Goal: Task Accomplishment & Management: Complete application form

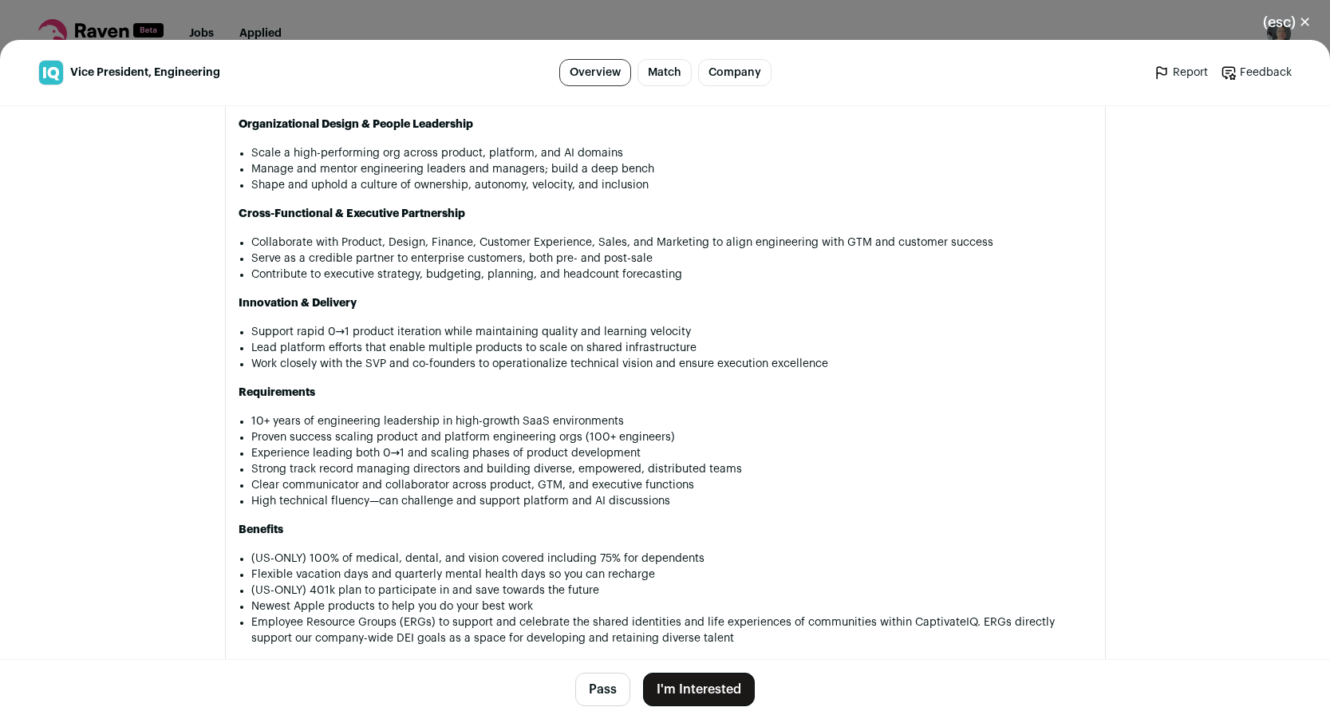
scroll to position [1165, 0]
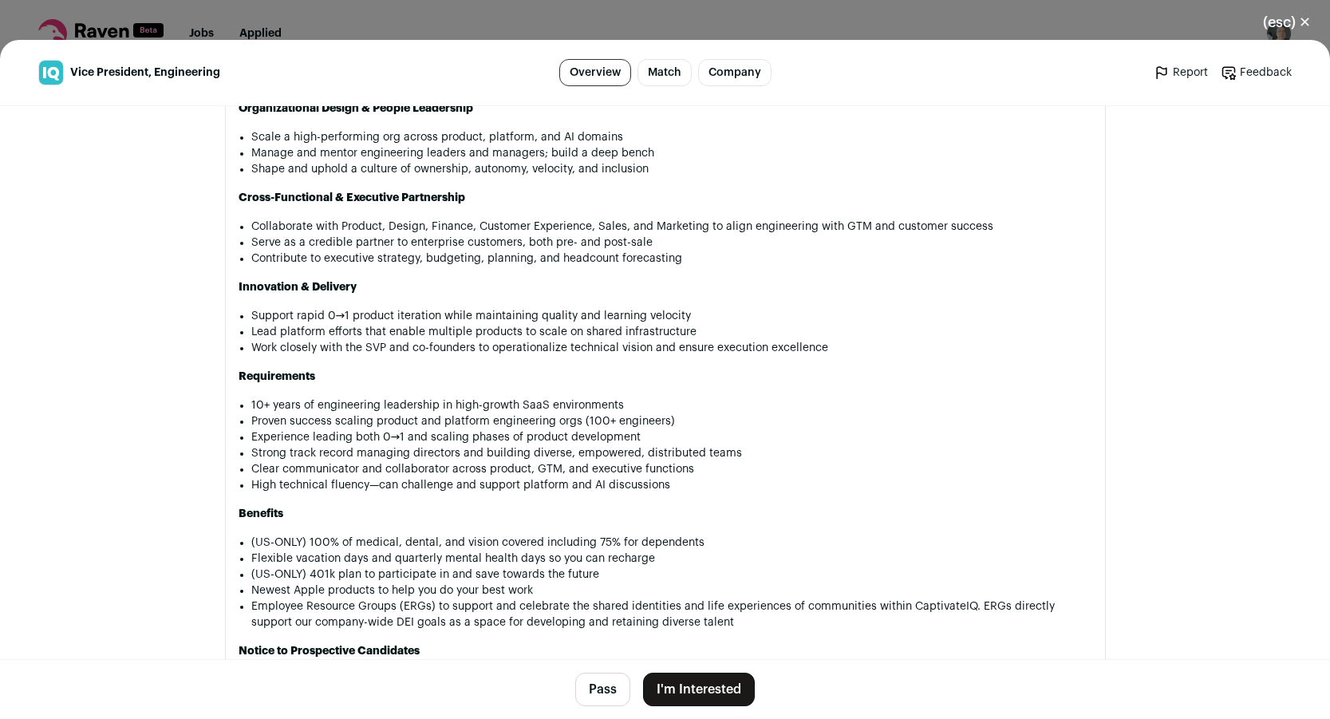
click at [687, 688] on button "I'm Interested" at bounding box center [699, 690] width 112 height 34
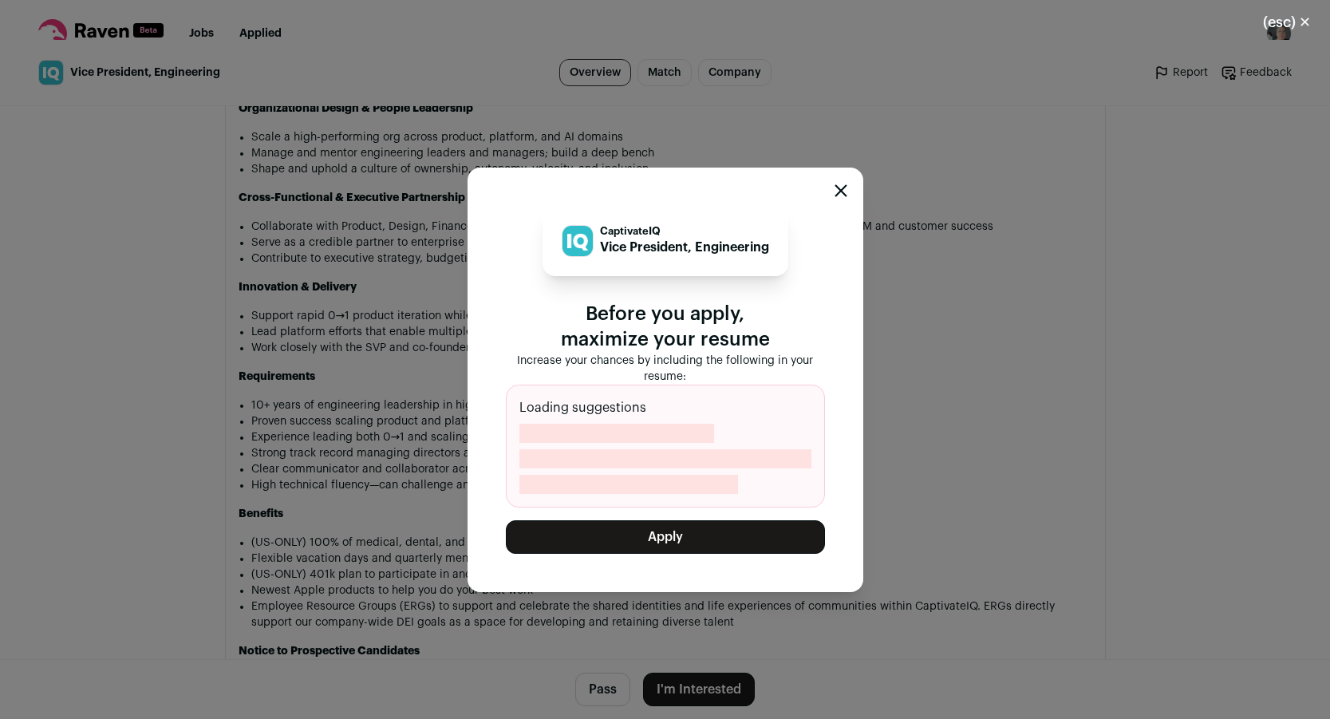
click at [652, 541] on button "Apply" at bounding box center [665, 537] width 319 height 34
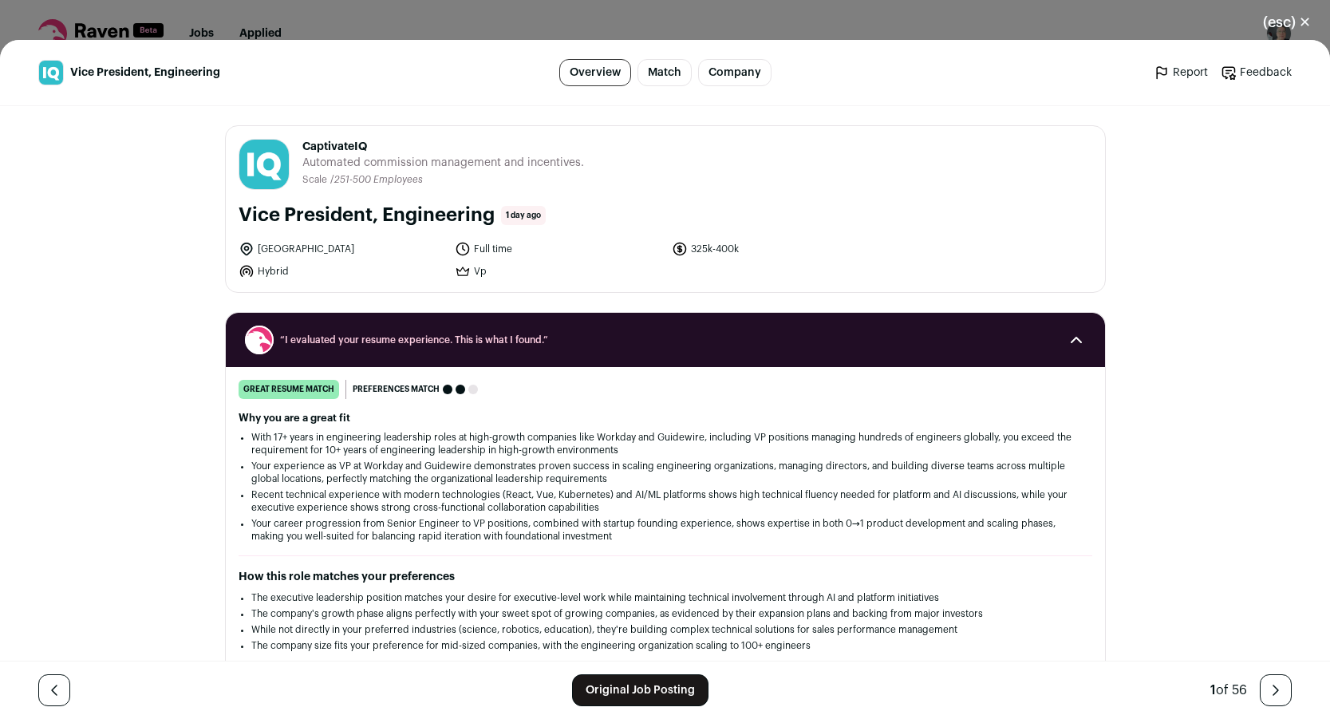
click at [1297, 18] on button "(esc) ✕" at bounding box center [1287, 22] width 86 height 35
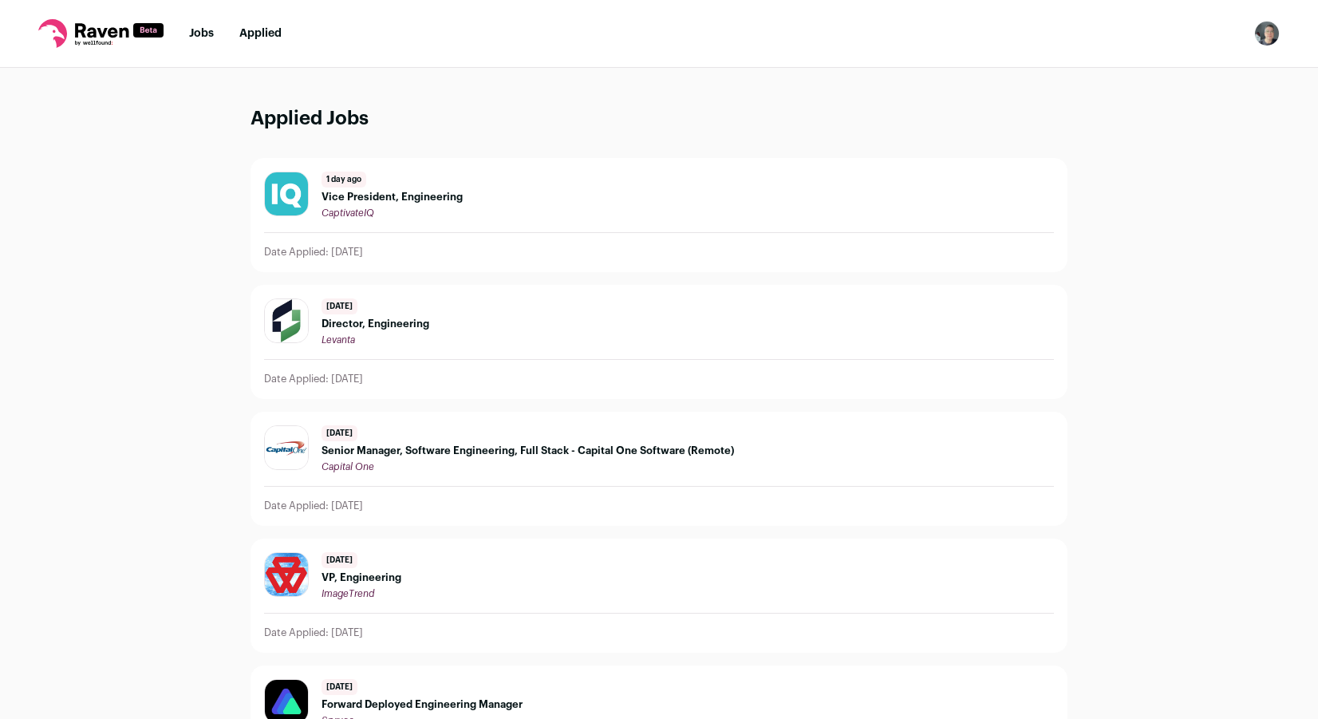
click at [197, 37] on link "Jobs" at bounding box center [201, 33] width 25 height 11
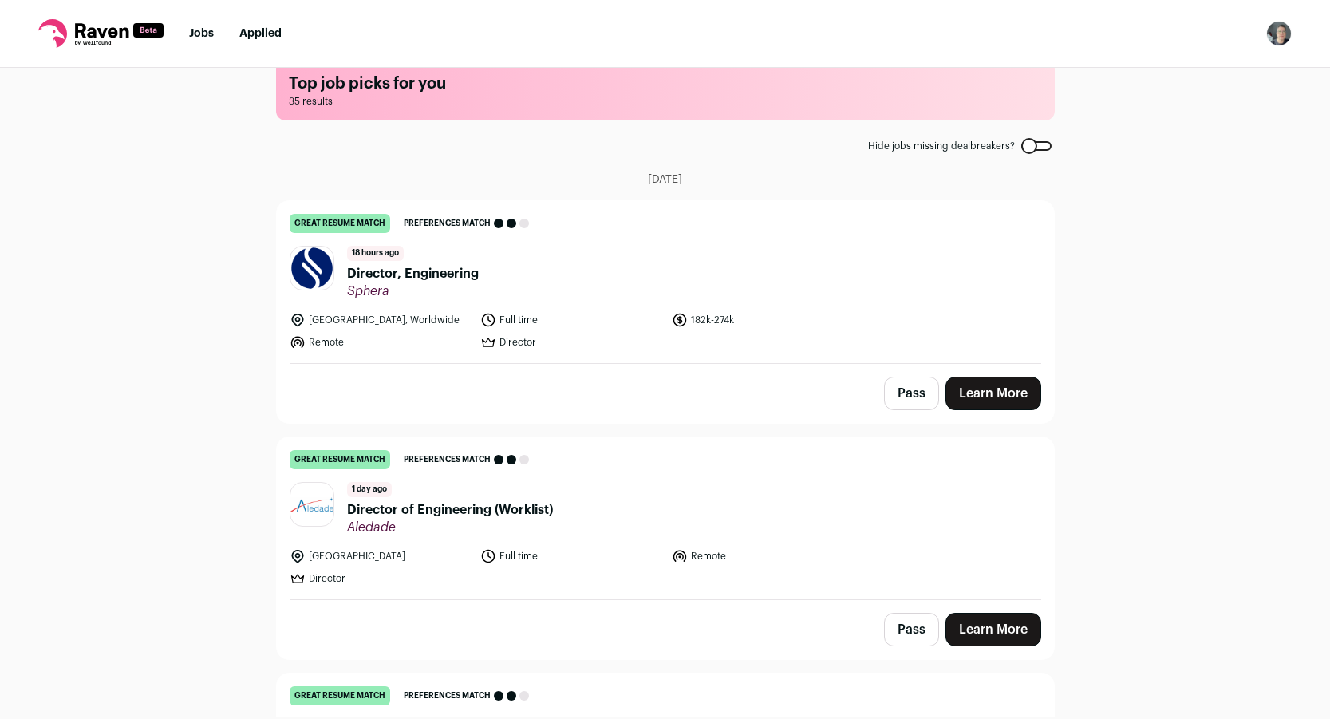
scroll to position [29, 0]
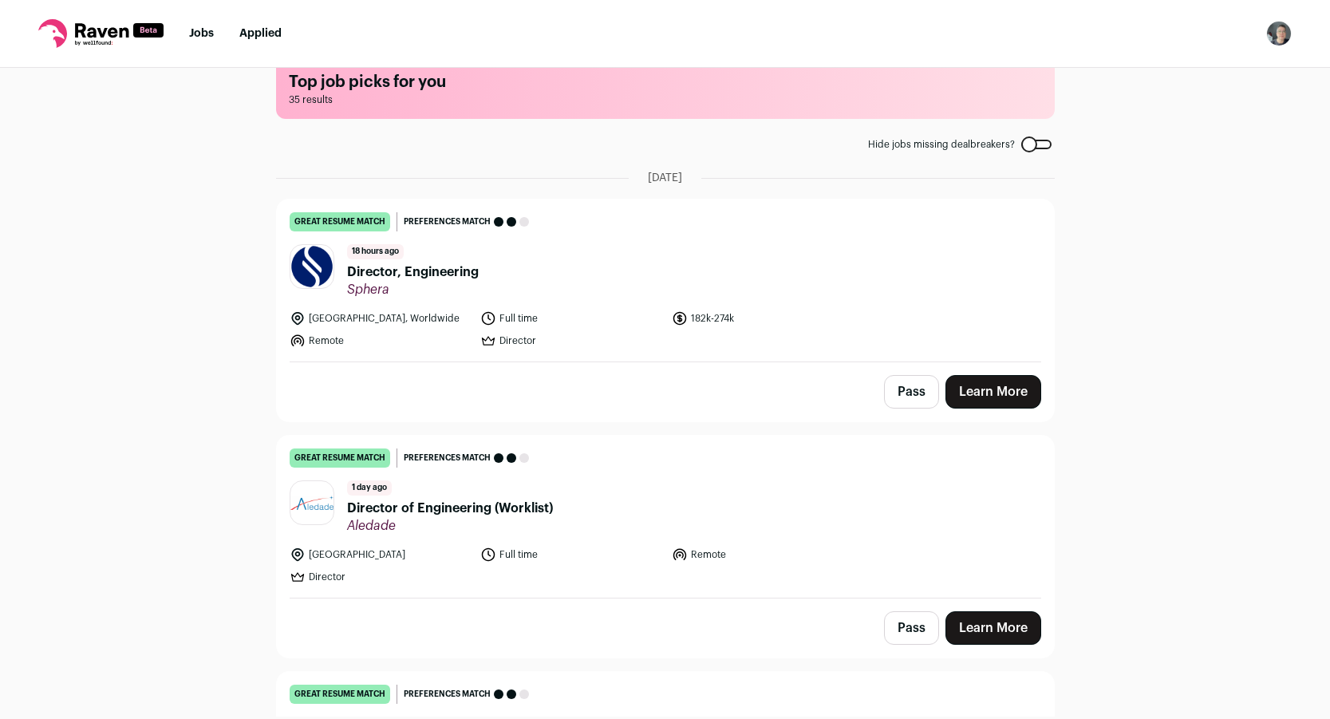
click at [439, 269] on span "Director, Engineering" at bounding box center [413, 271] width 132 height 19
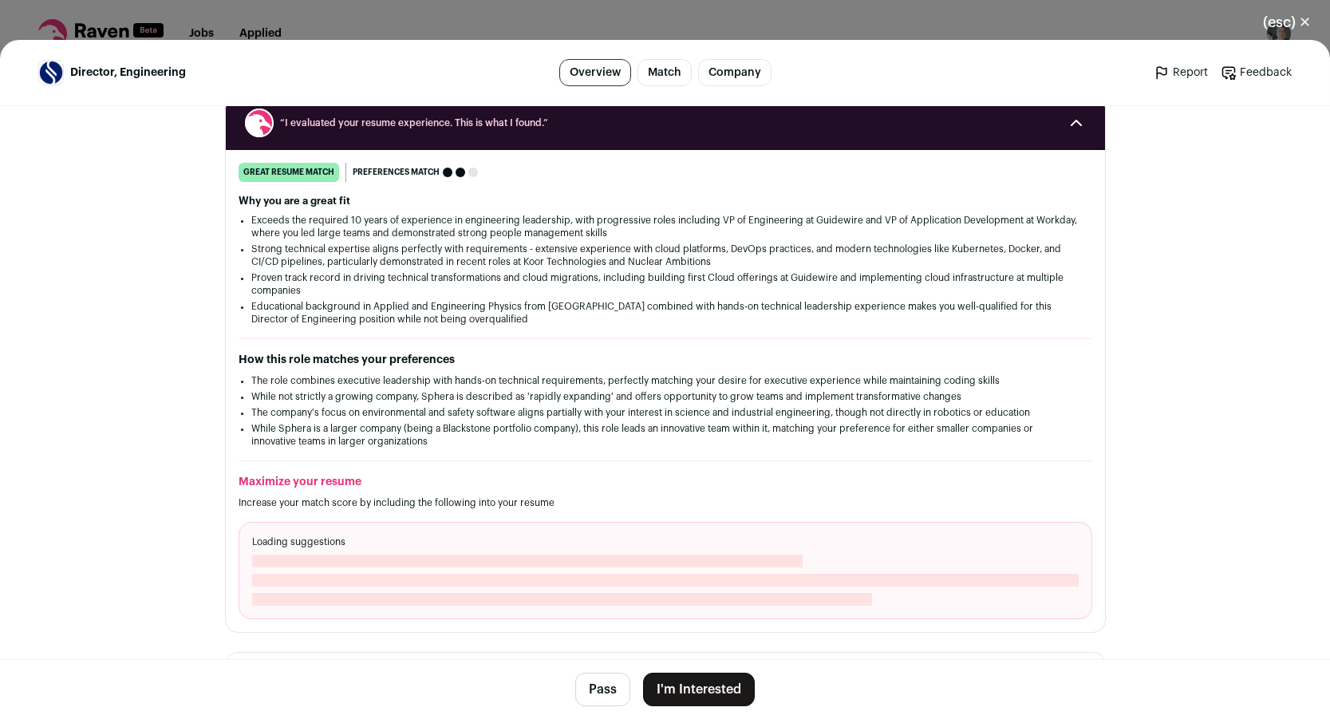
scroll to position [0, 0]
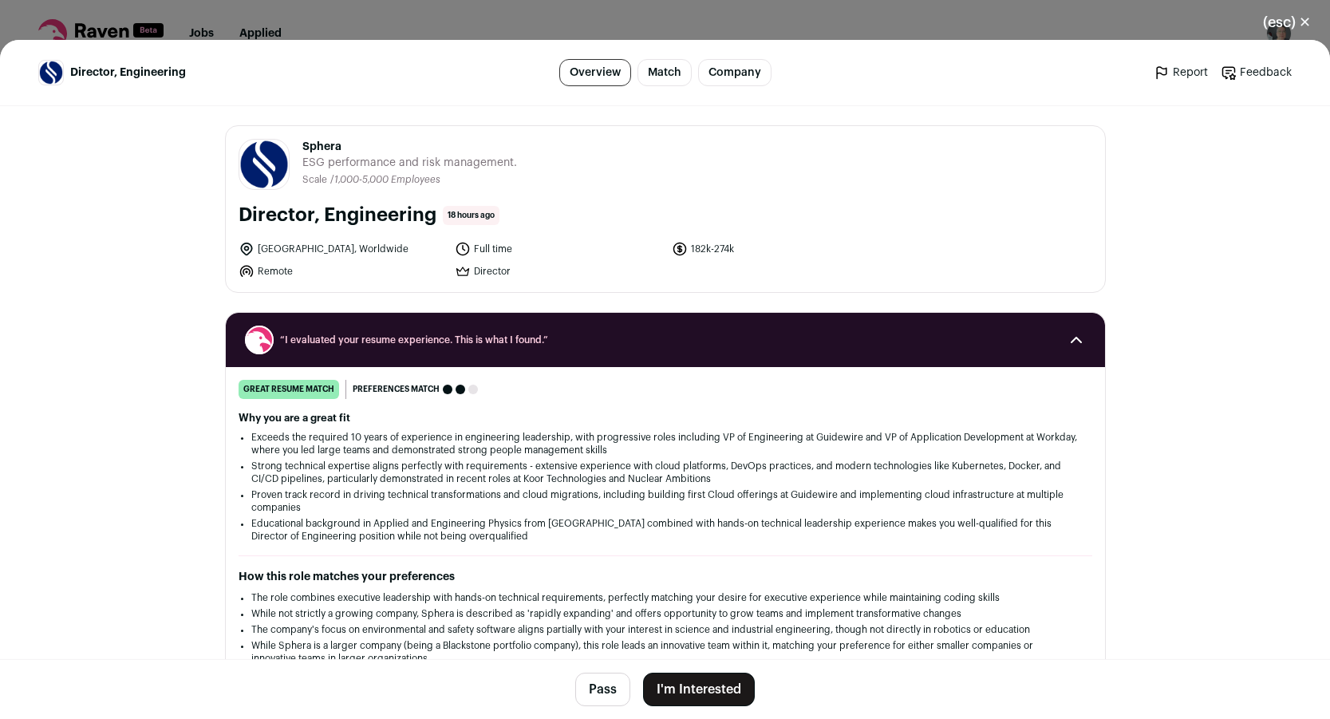
click at [1288, 19] on button "(esc) ✕" at bounding box center [1287, 22] width 86 height 35
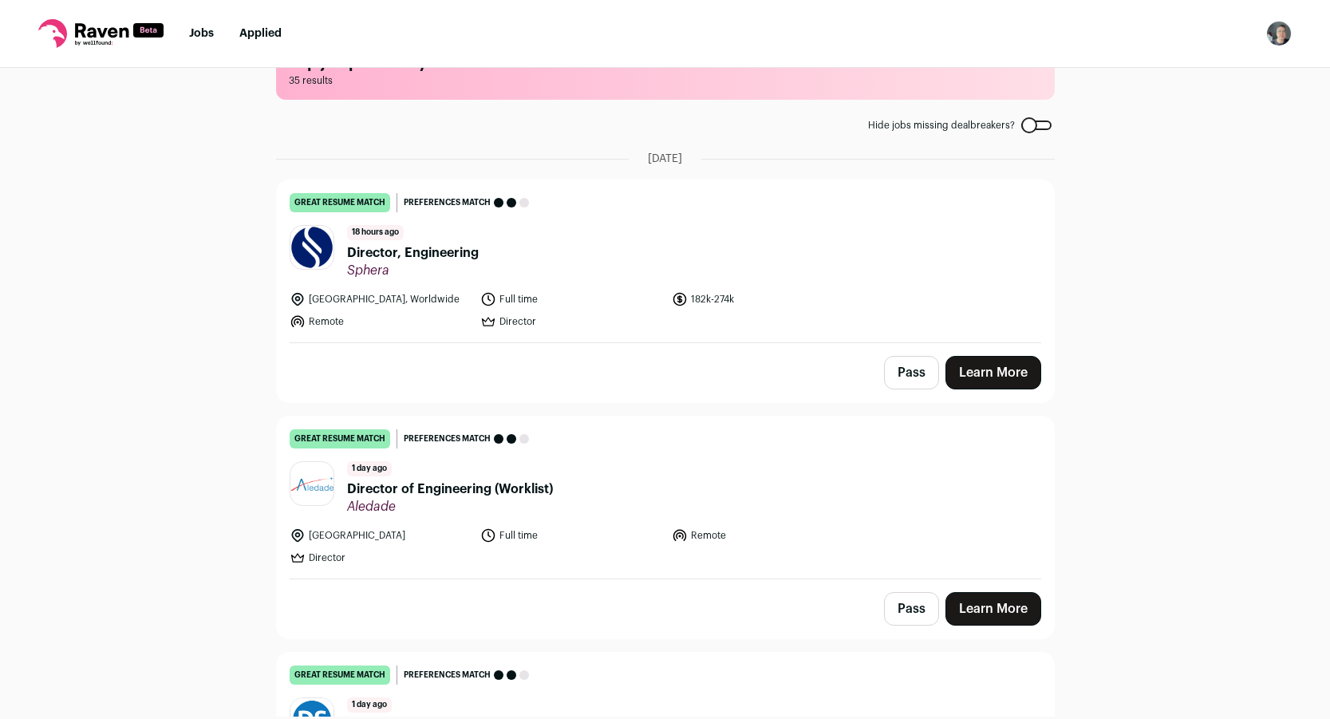
scroll to position [51, 0]
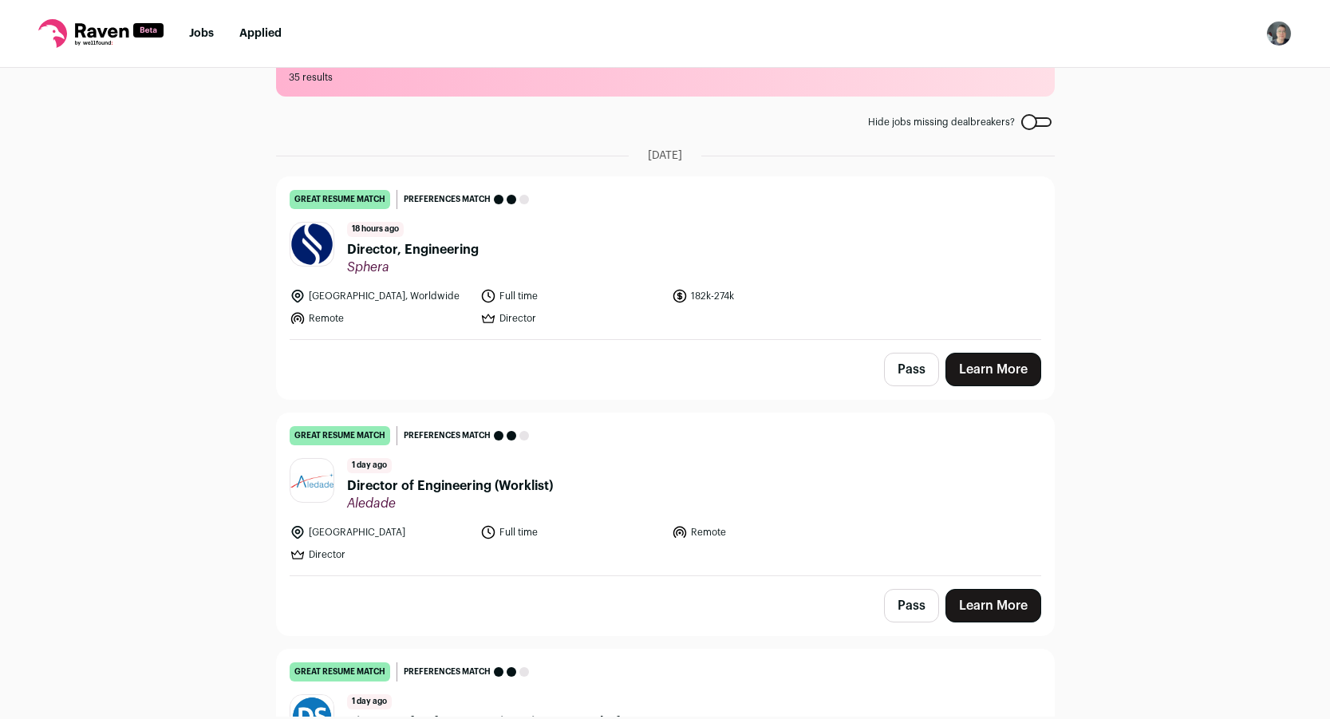
click at [430, 248] on span "Director, Engineering" at bounding box center [413, 249] width 132 height 19
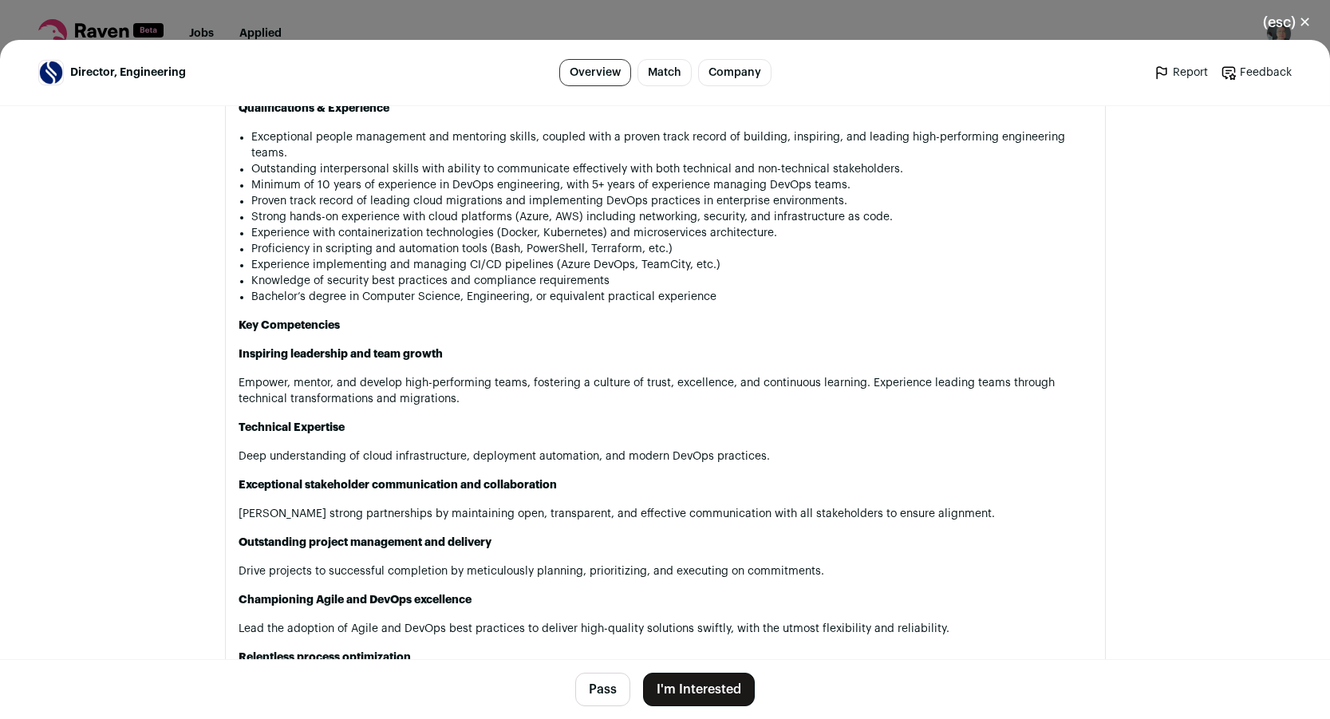
scroll to position [1454, 0]
click at [1290, 19] on button "(esc) ✕" at bounding box center [1287, 22] width 86 height 35
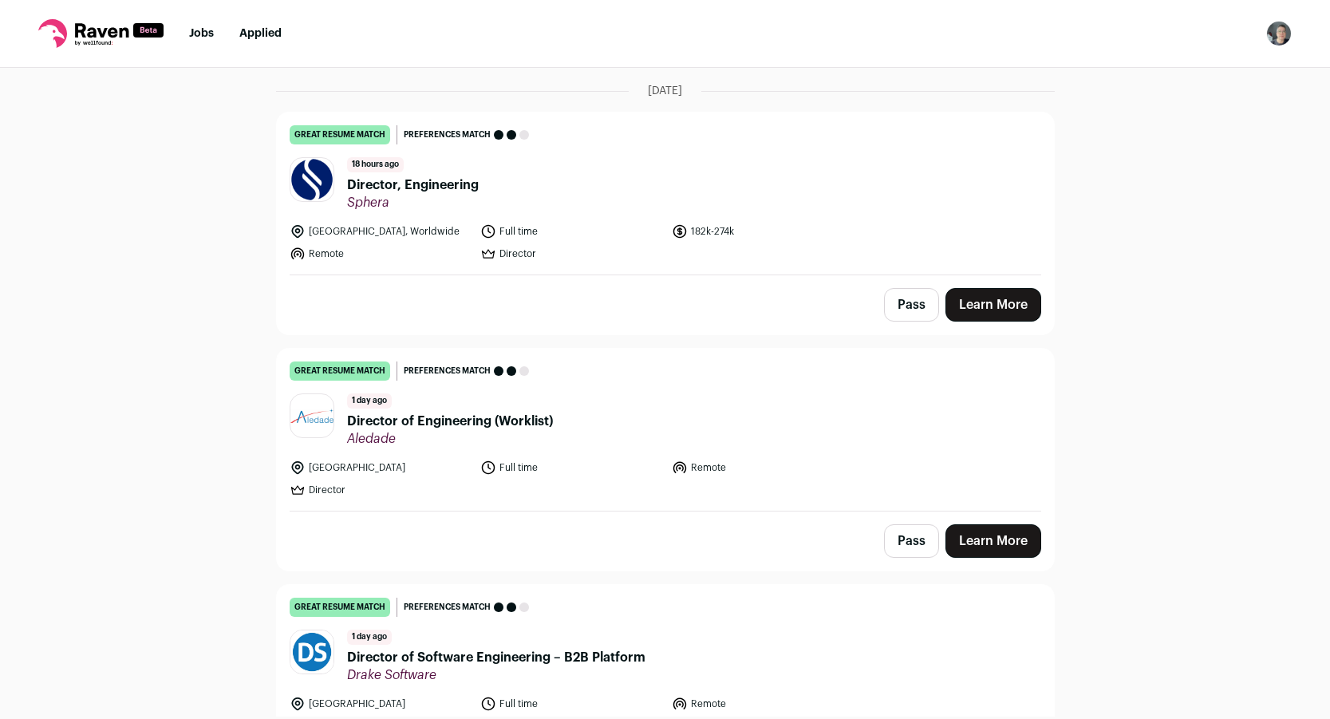
scroll to position [134, 0]
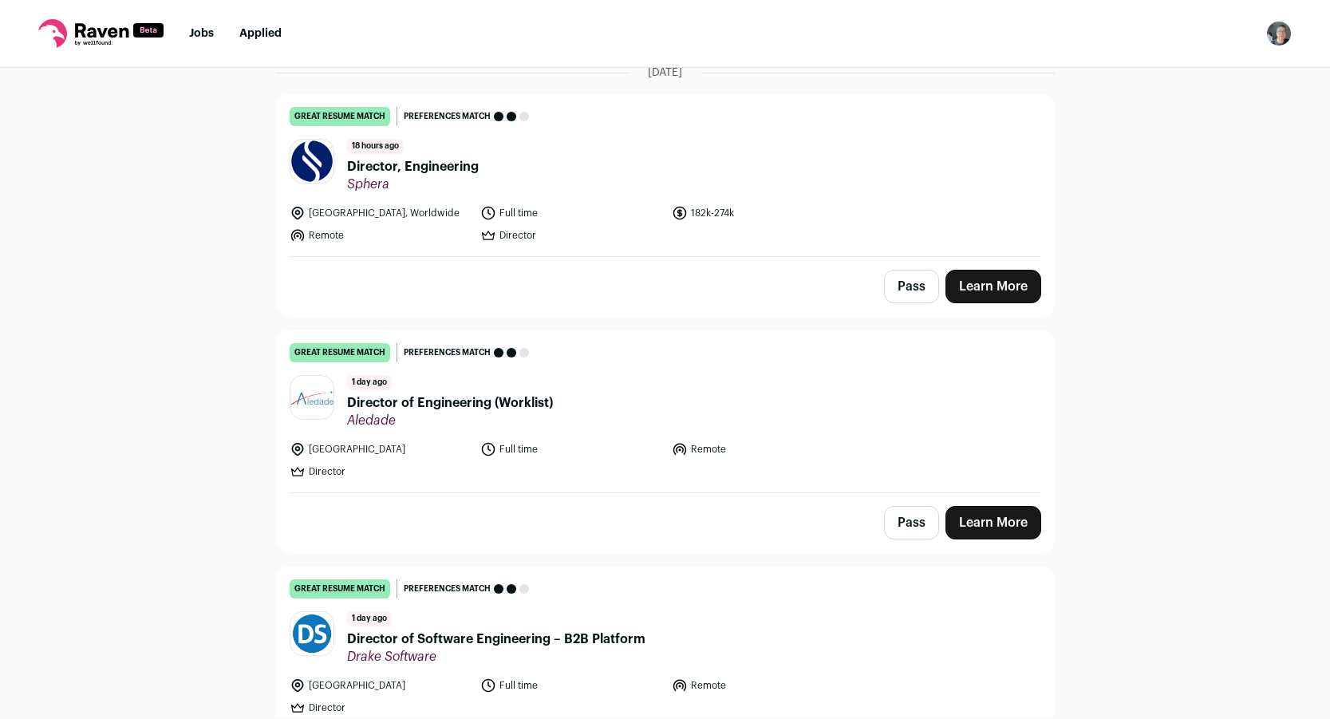
click at [421, 406] on span "Director of Engineering (Worklist)" at bounding box center [450, 402] width 206 height 19
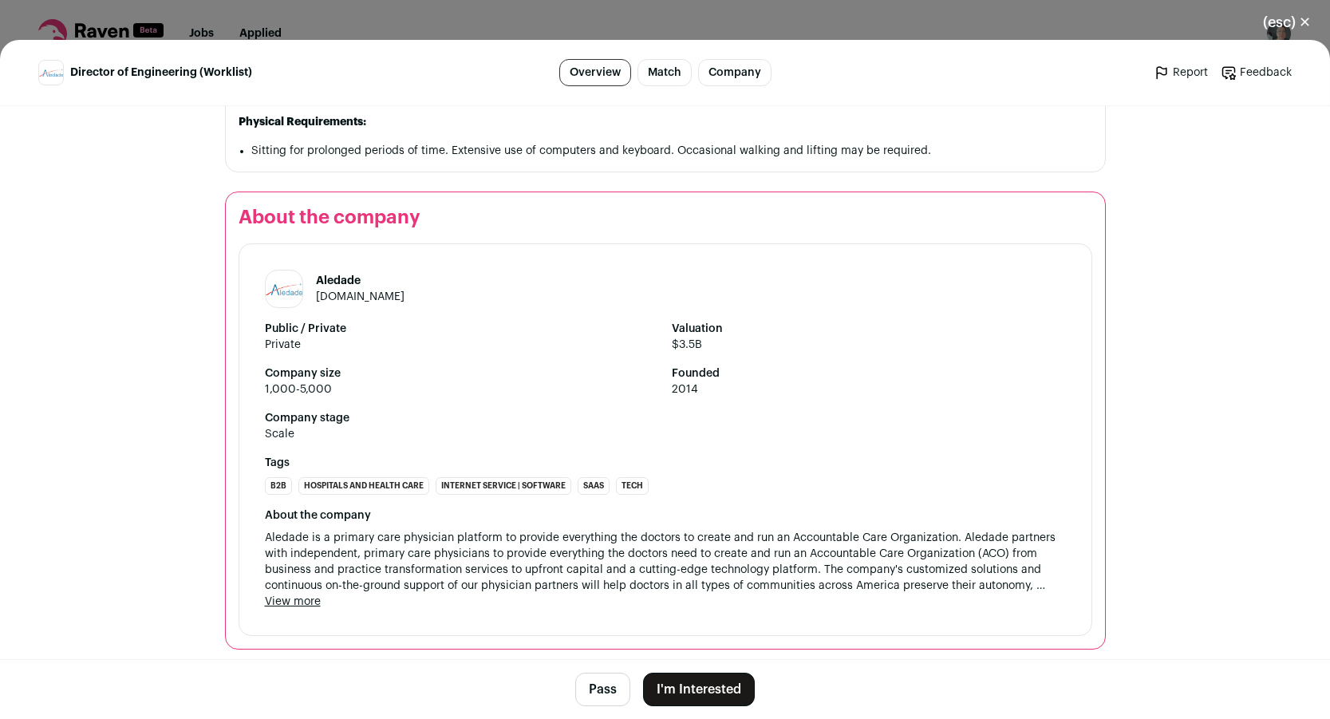
scroll to position [1463, 0]
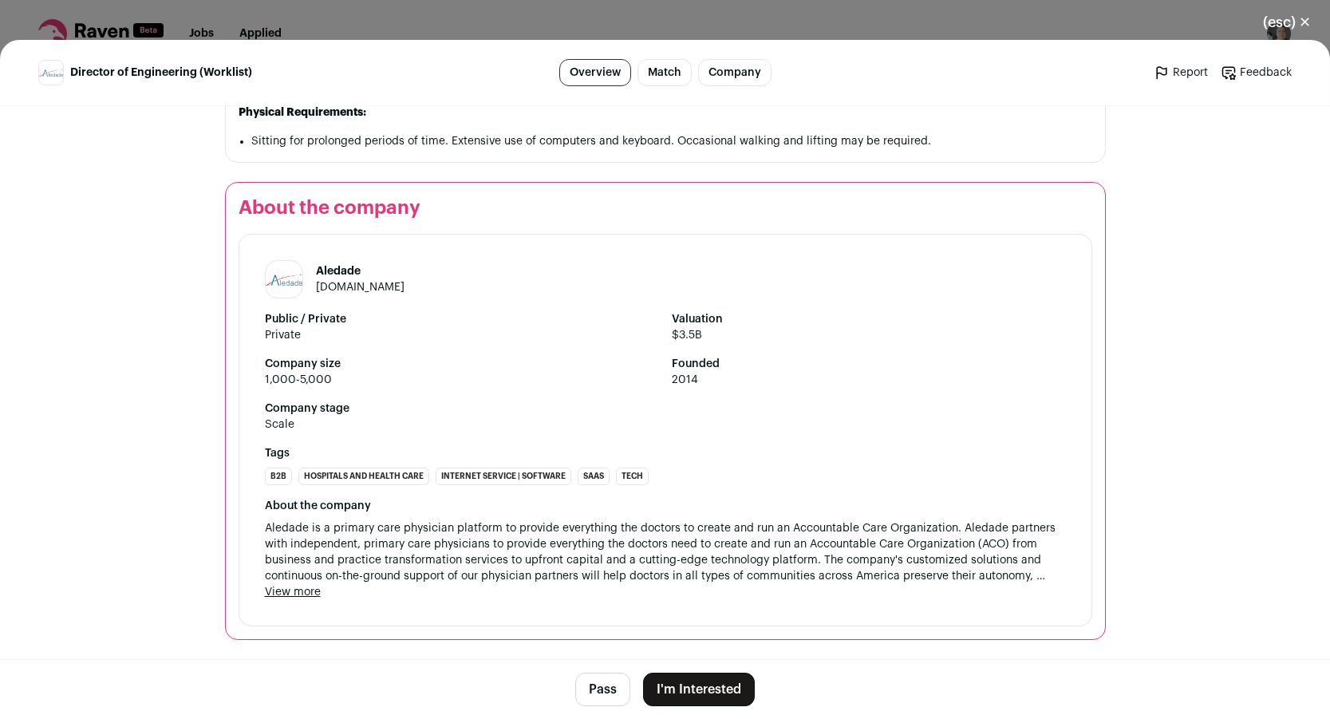
click at [688, 689] on button "I'm Interested" at bounding box center [699, 690] width 112 height 34
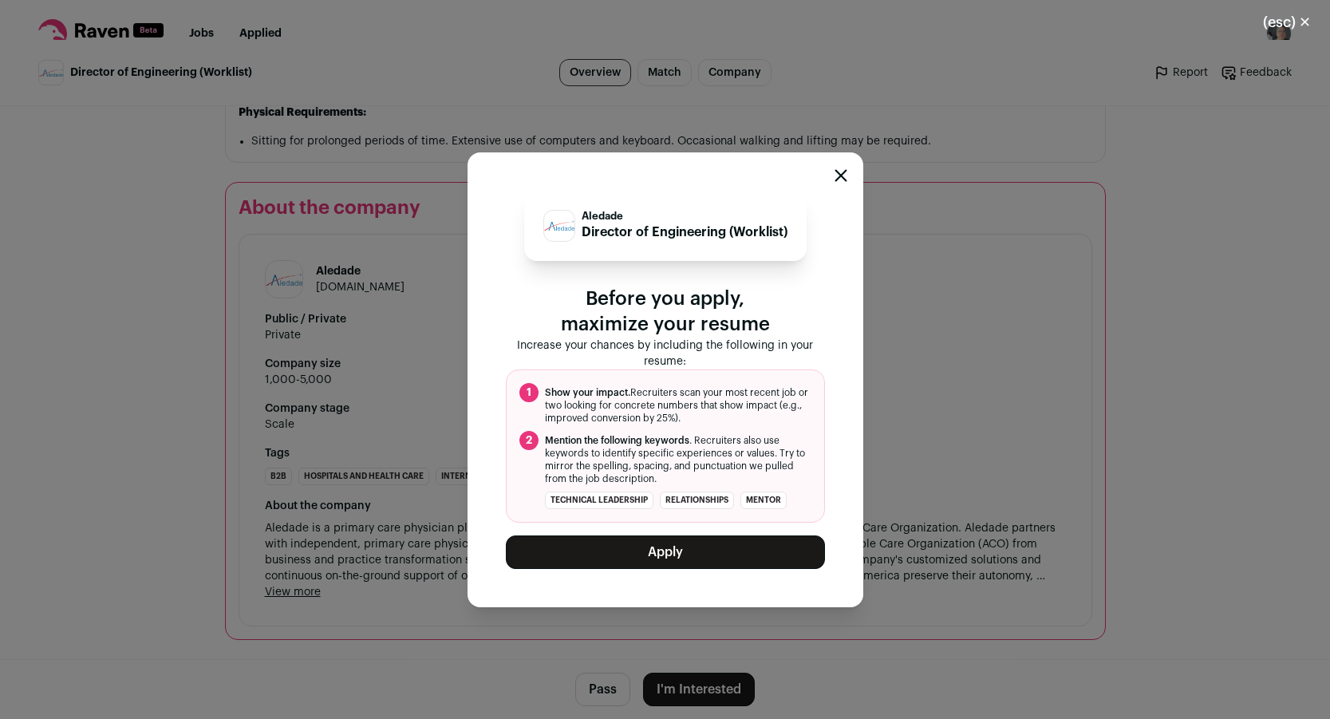
click at [654, 547] on button "Apply" at bounding box center [665, 552] width 319 height 34
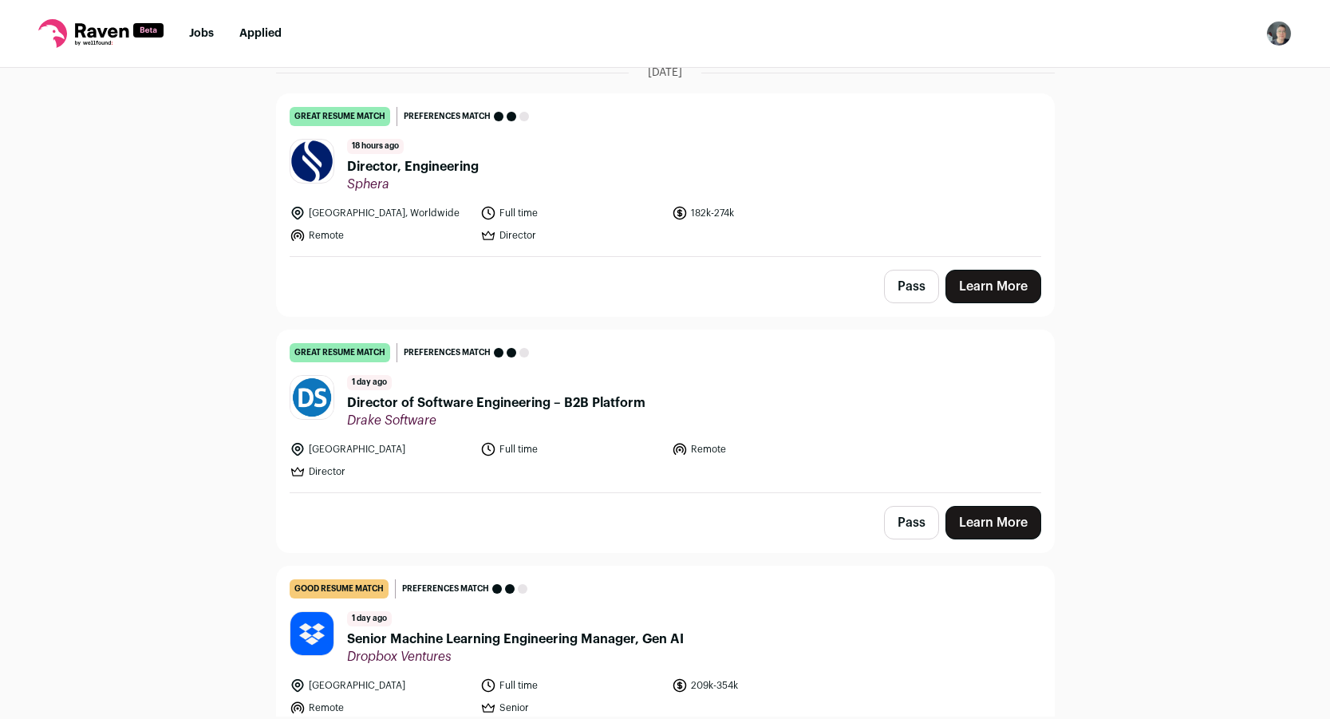
scroll to position [137, 0]
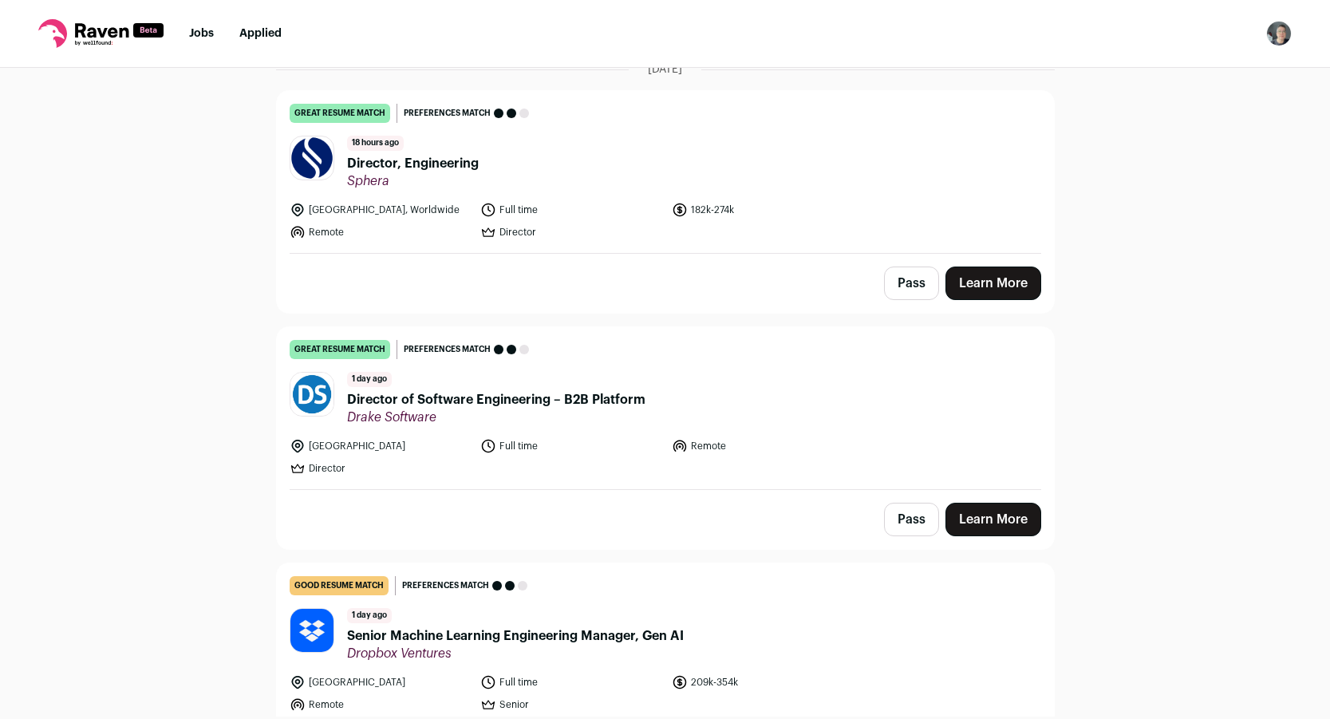
click at [259, 30] on link "Applied" at bounding box center [260, 33] width 42 height 11
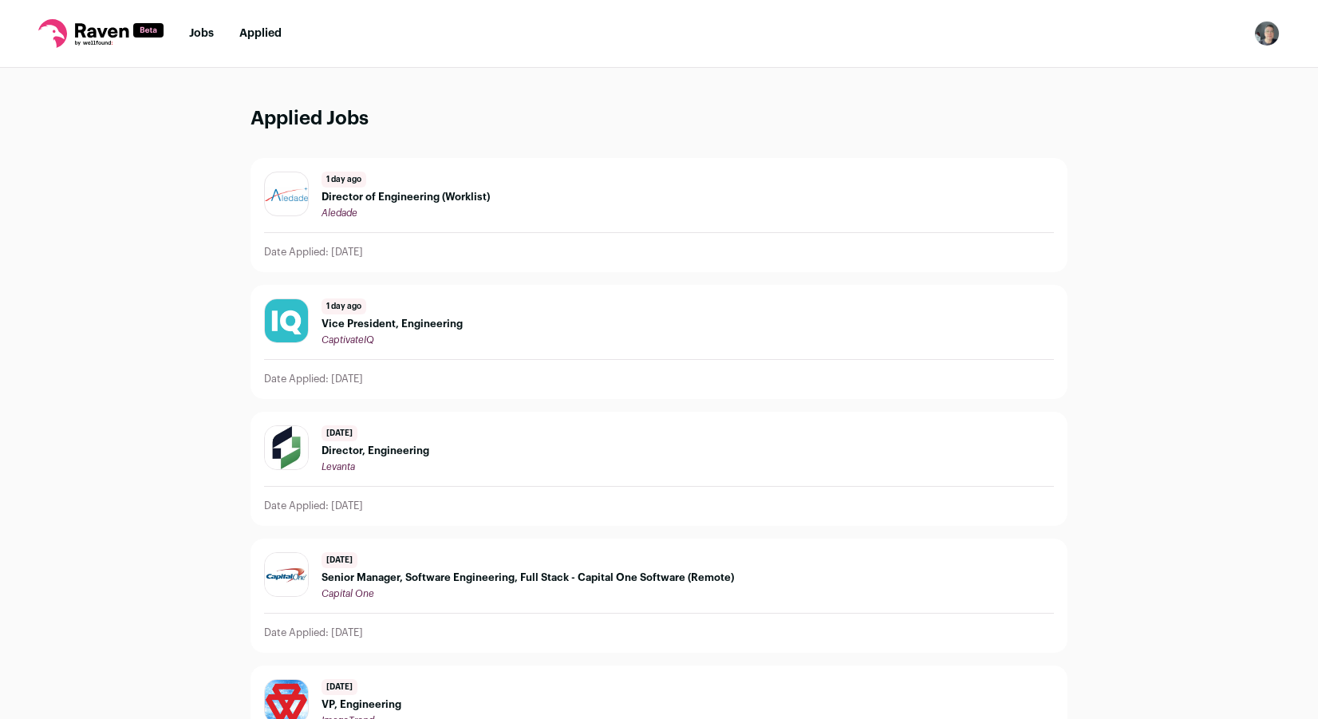
click at [388, 197] on span "Director of Engineering (Worklist)" at bounding box center [406, 197] width 168 height 13
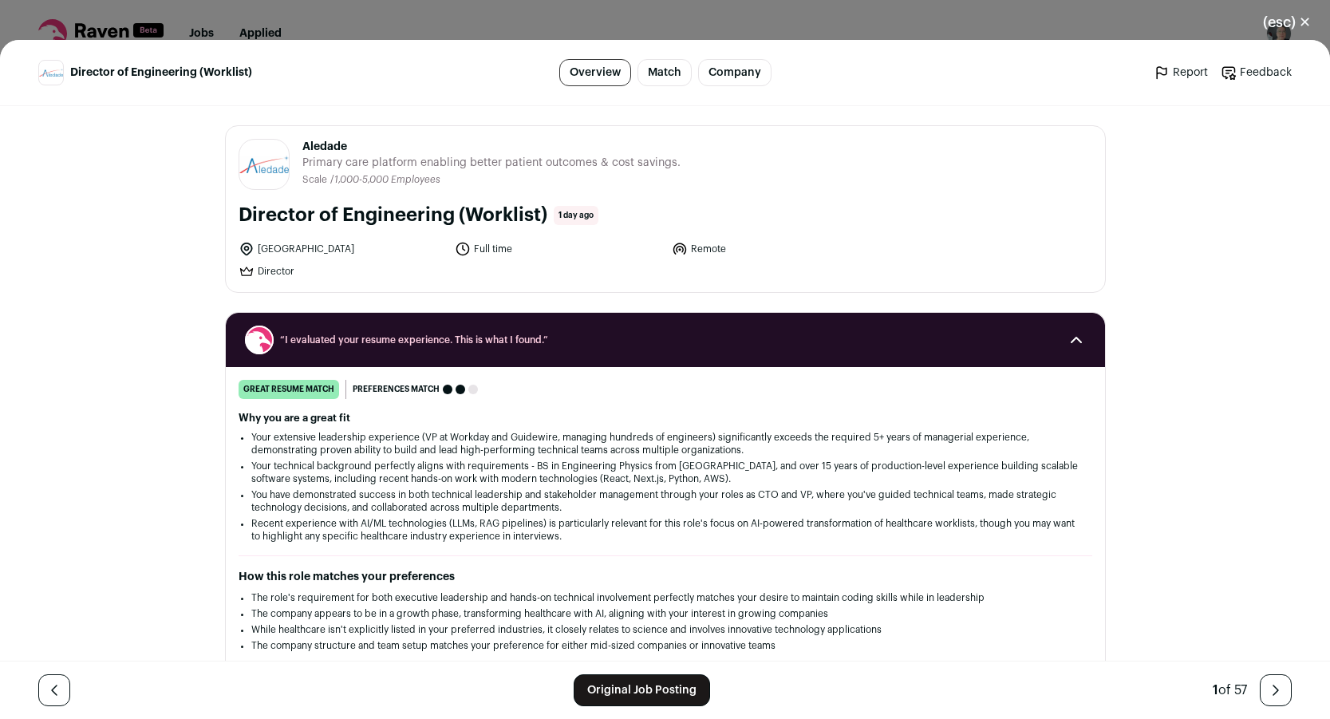
click at [1296, 18] on button "(esc) ✕" at bounding box center [1287, 22] width 86 height 35
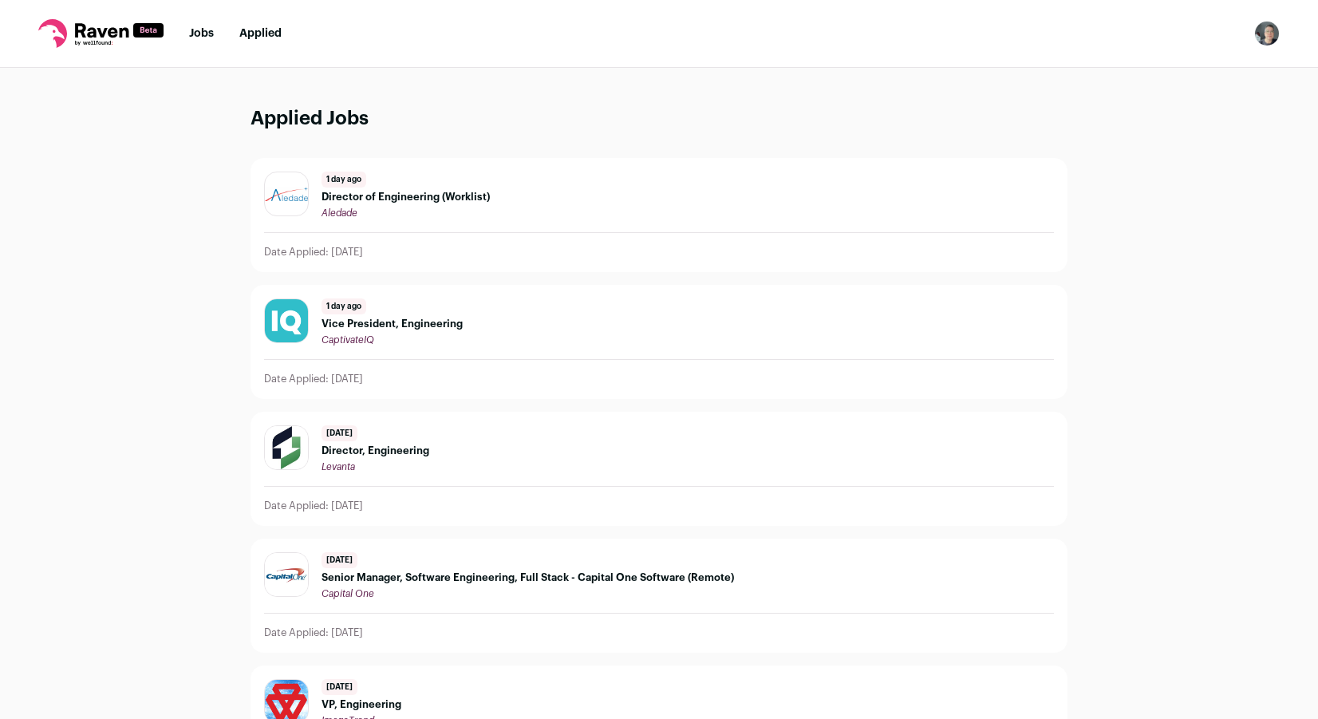
click at [201, 28] on link "Jobs" at bounding box center [201, 33] width 25 height 11
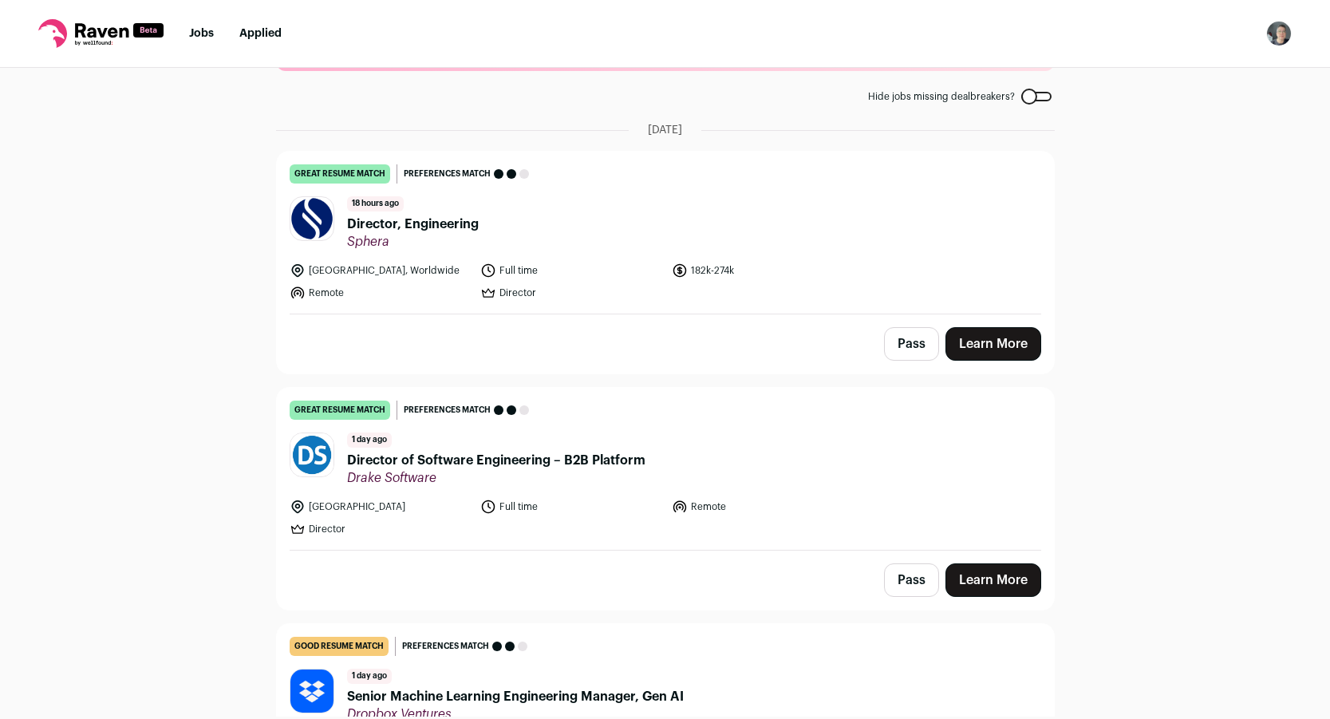
scroll to position [79, 0]
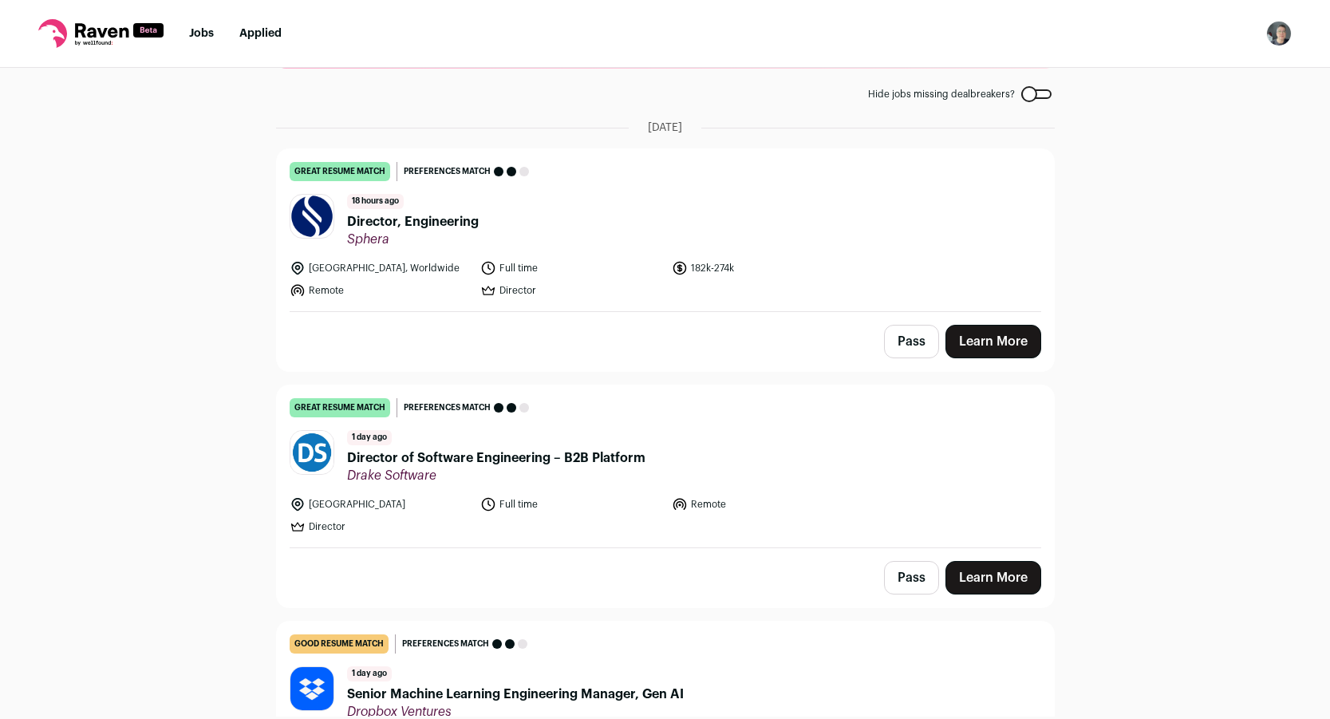
click at [909, 352] on button "Pass" at bounding box center [911, 342] width 55 height 34
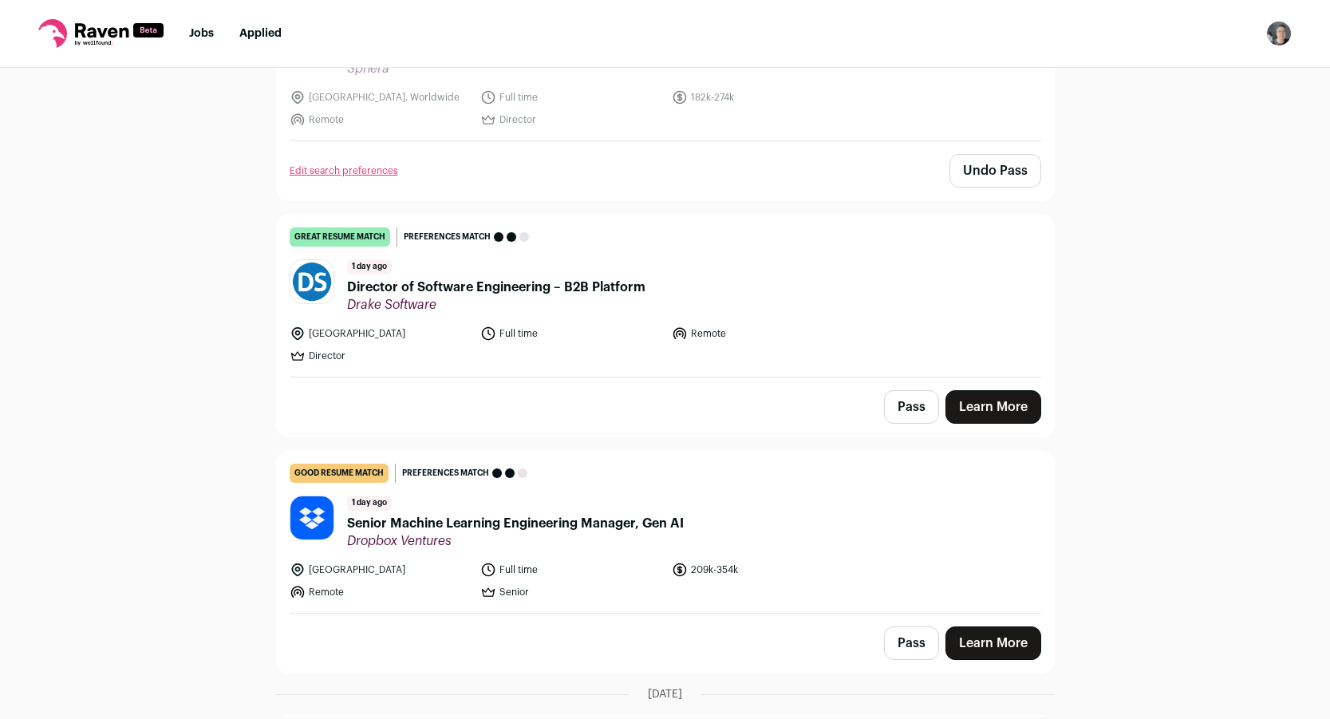
scroll to position [253, 0]
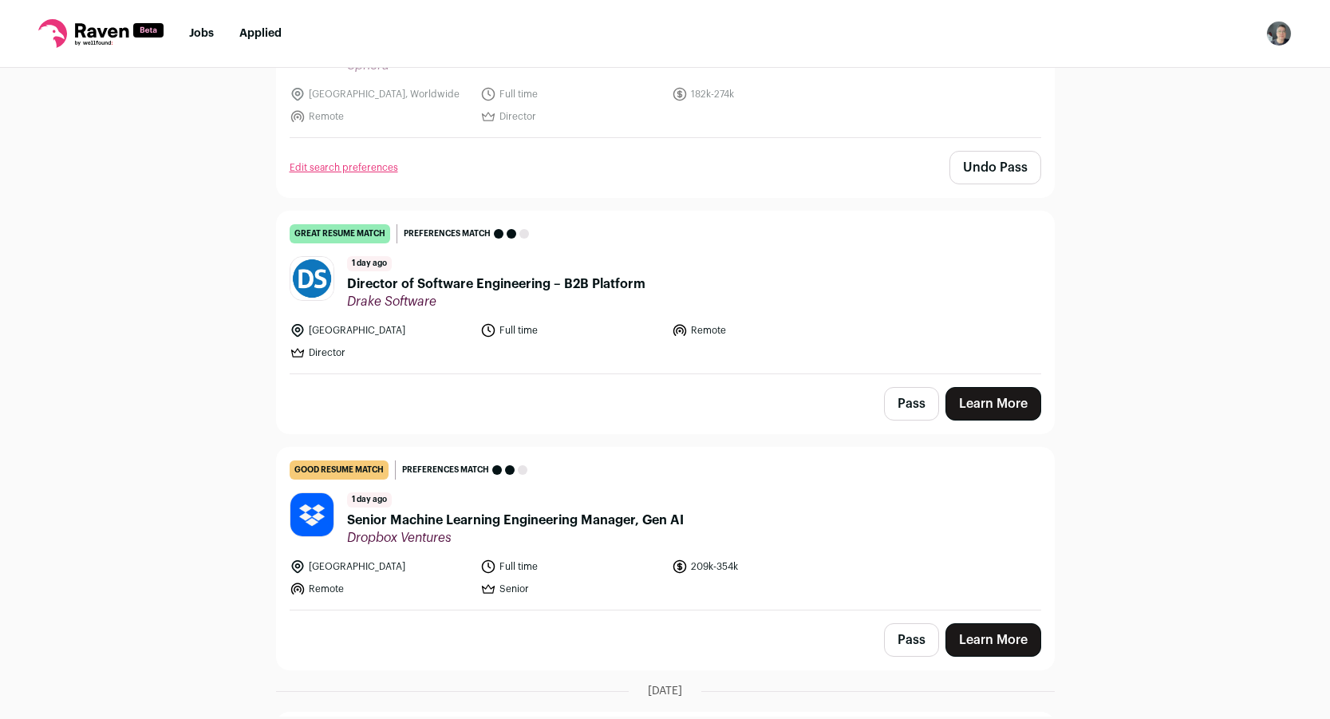
click at [420, 281] on span "Director of Software Engineering – B2B Platform" at bounding box center [496, 283] width 298 height 19
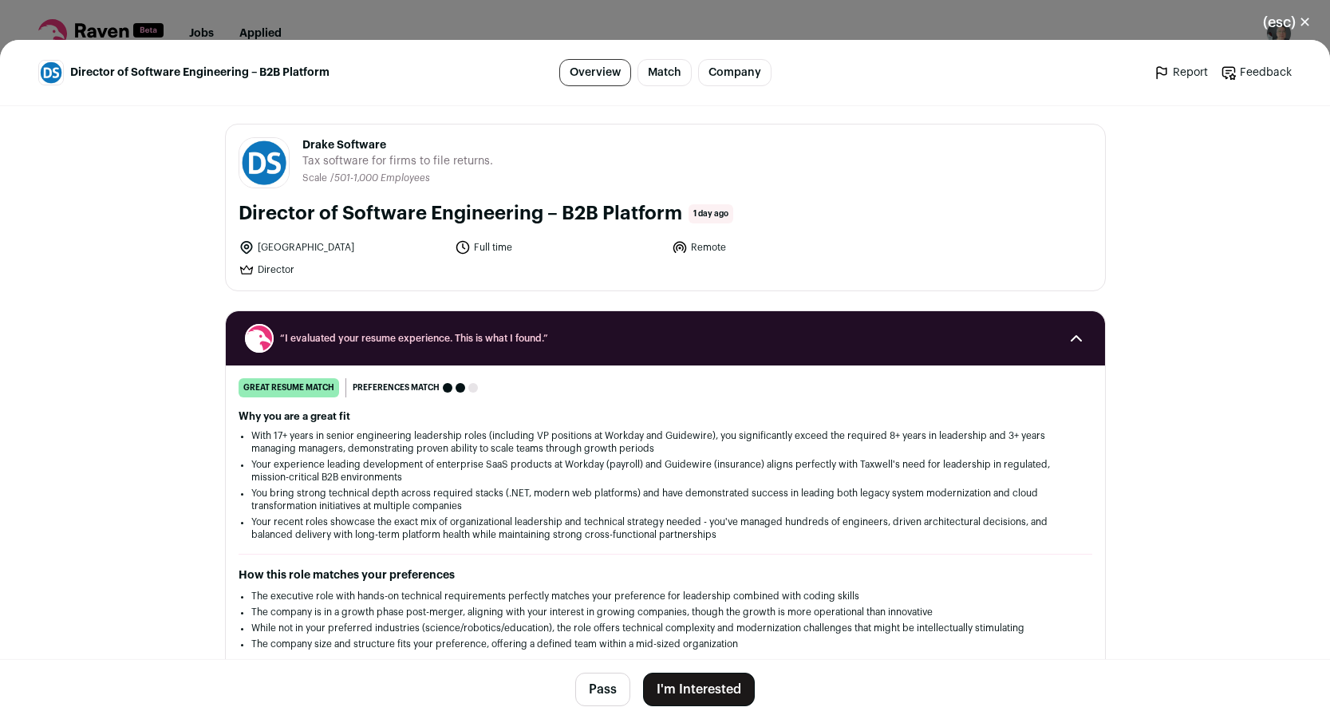
scroll to position [3, 0]
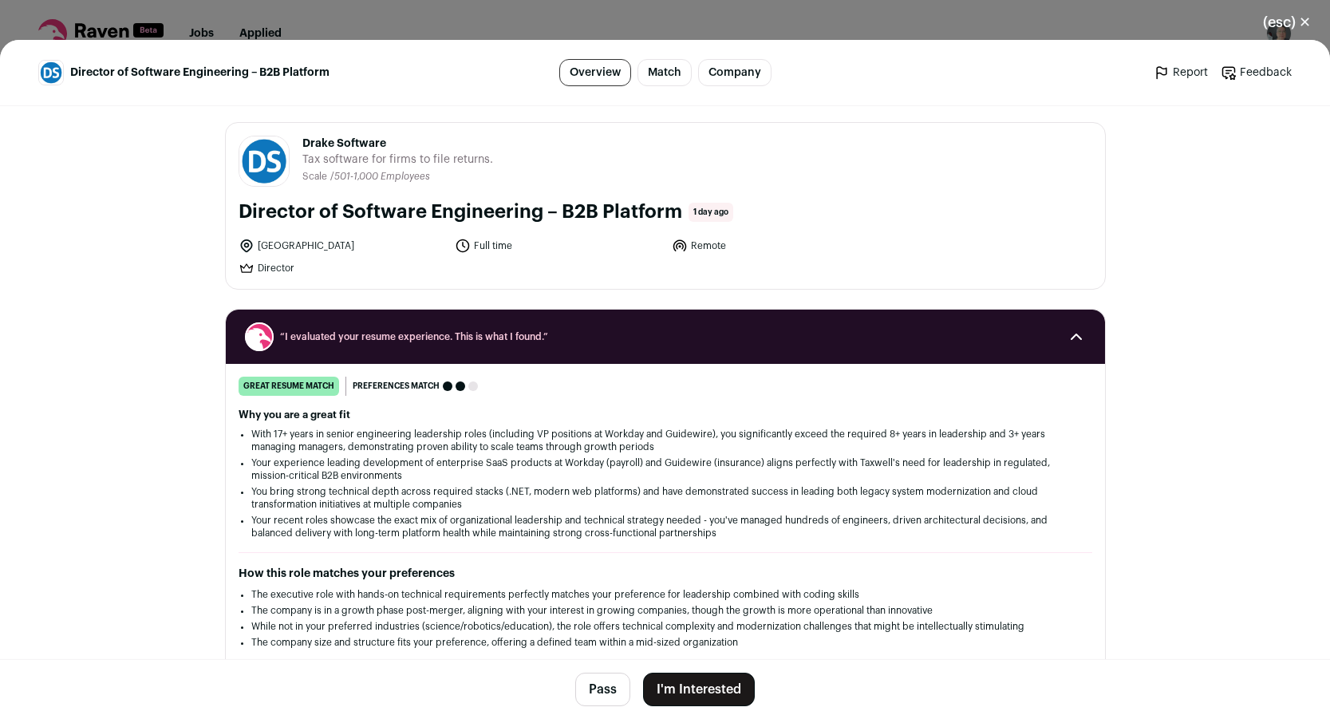
click at [704, 688] on button "I'm Interested" at bounding box center [699, 690] width 112 height 34
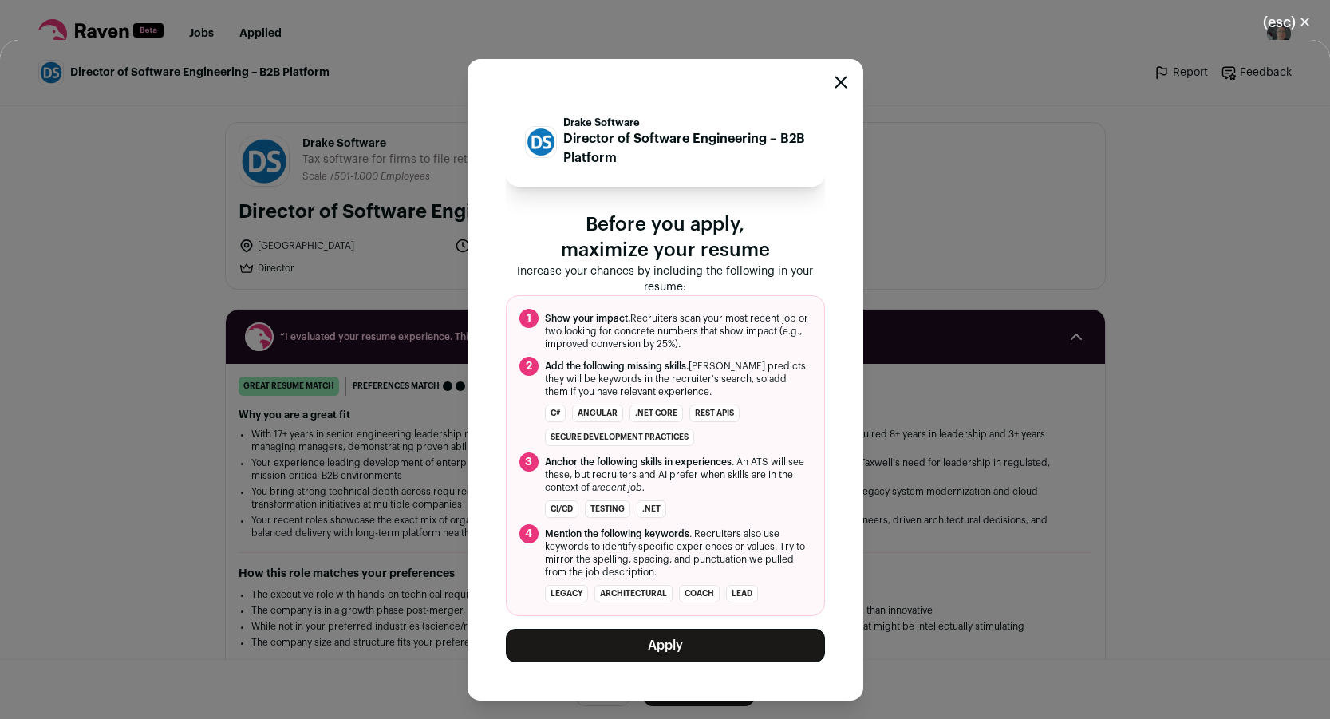
click at [689, 649] on button "Apply" at bounding box center [665, 646] width 319 height 34
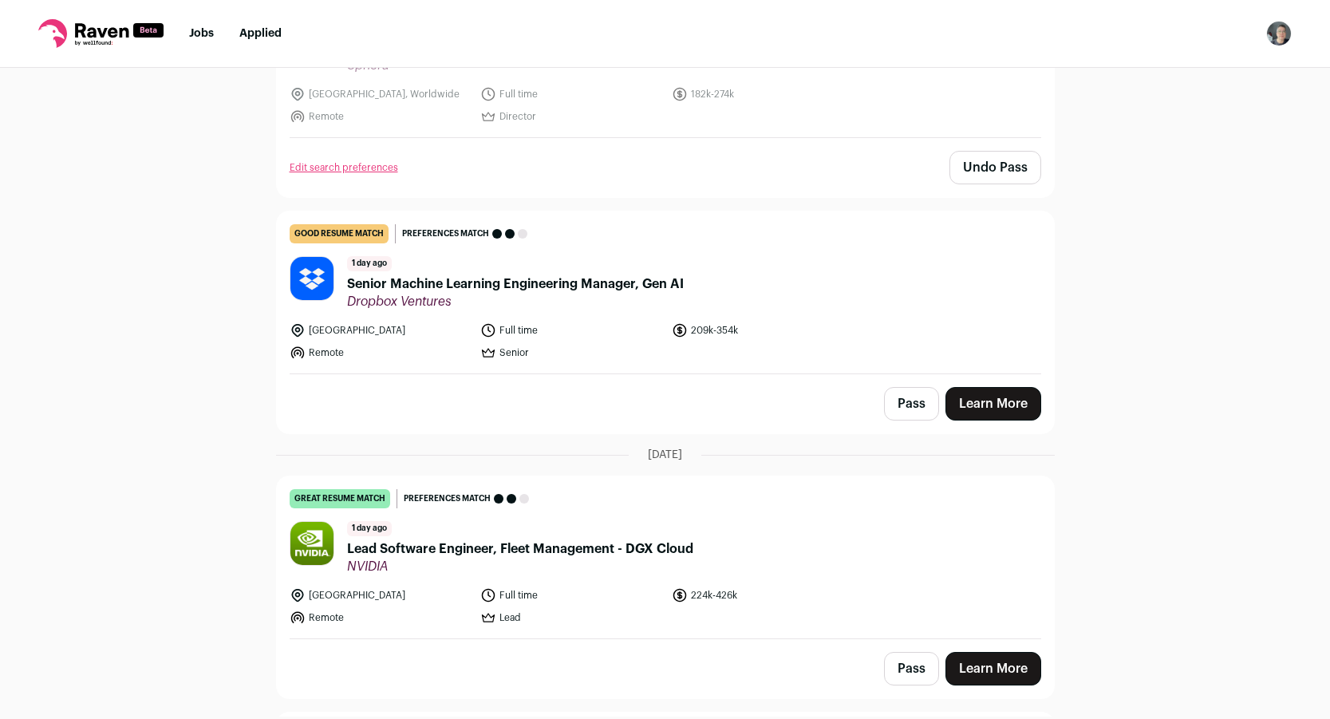
click at [910, 405] on button "Pass" at bounding box center [911, 404] width 55 height 34
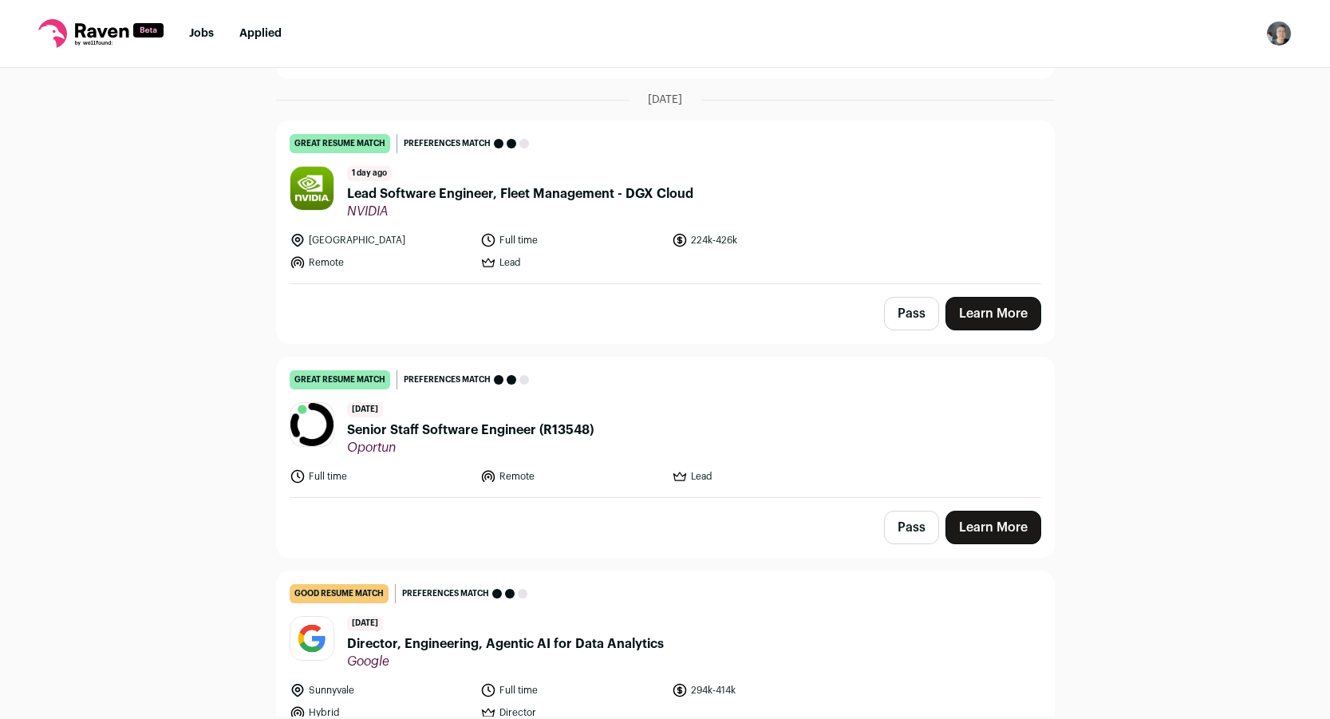
scroll to position [611, 0]
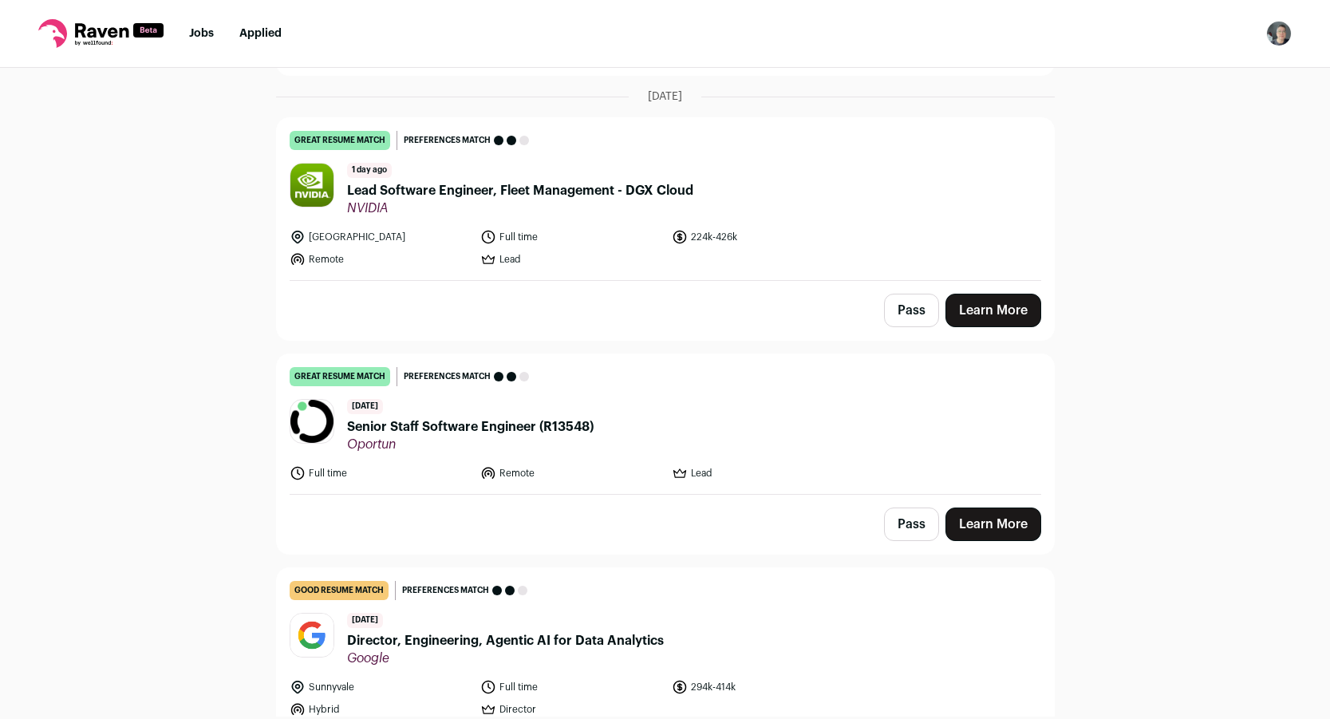
click at [575, 188] on span "Lead Software Engineer, Fleet Management - DGX Cloud" at bounding box center [520, 190] width 346 height 19
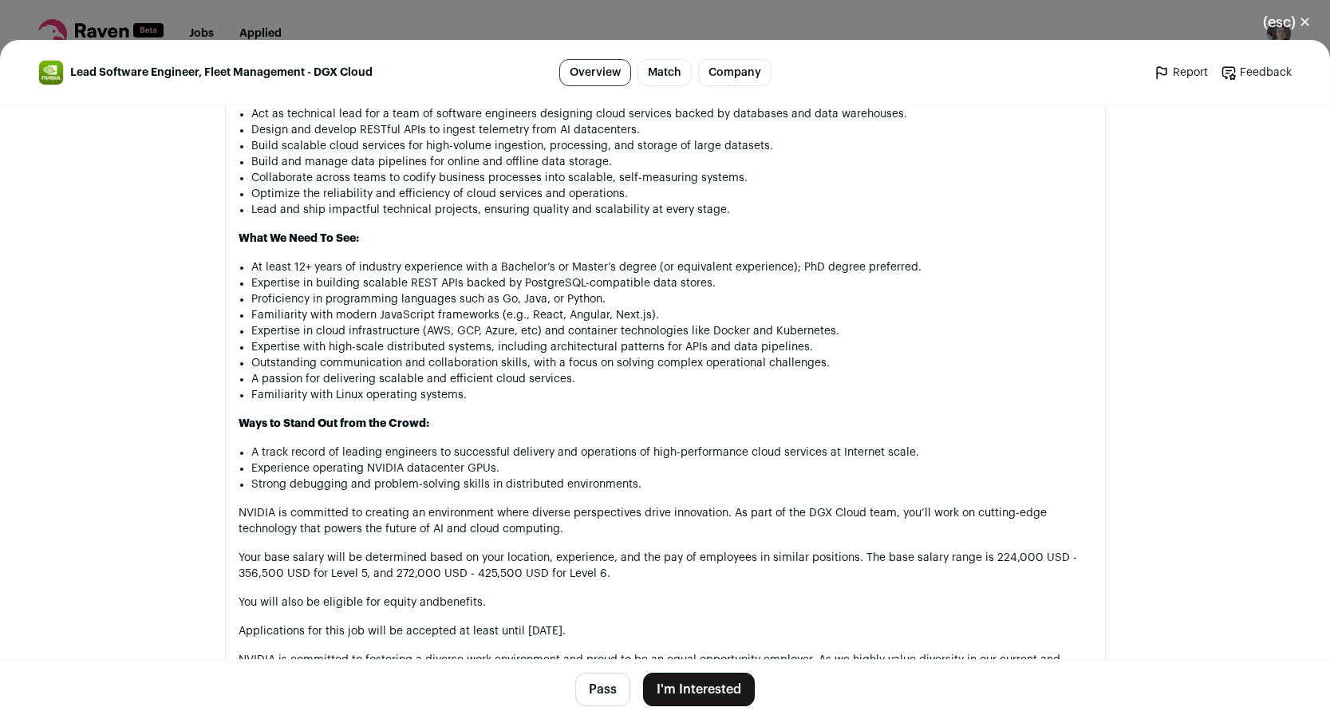
scroll to position [1055, 0]
click at [682, 692] on button "I'm Interested" at bounding box center [699, 690] width 112 height 34
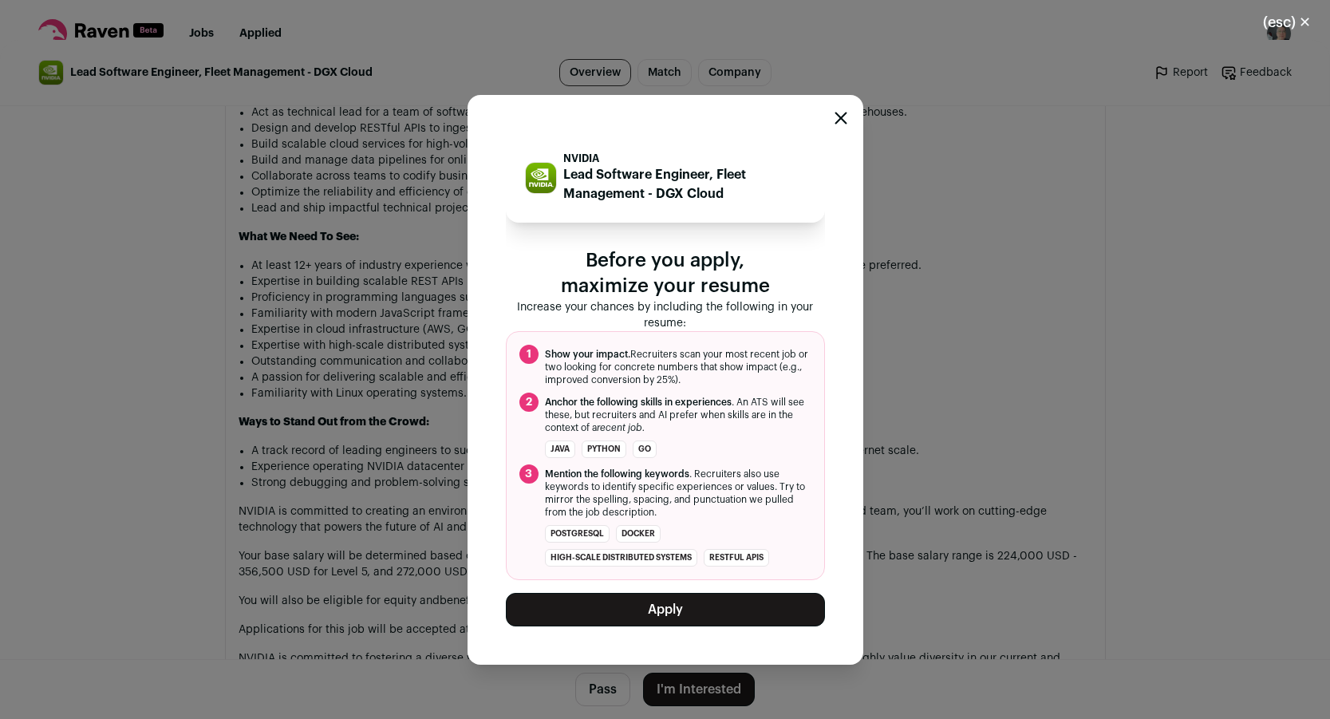
click at [837, 116] on icon "Close modal" at bounding box center [840, 118] width 13 height 13
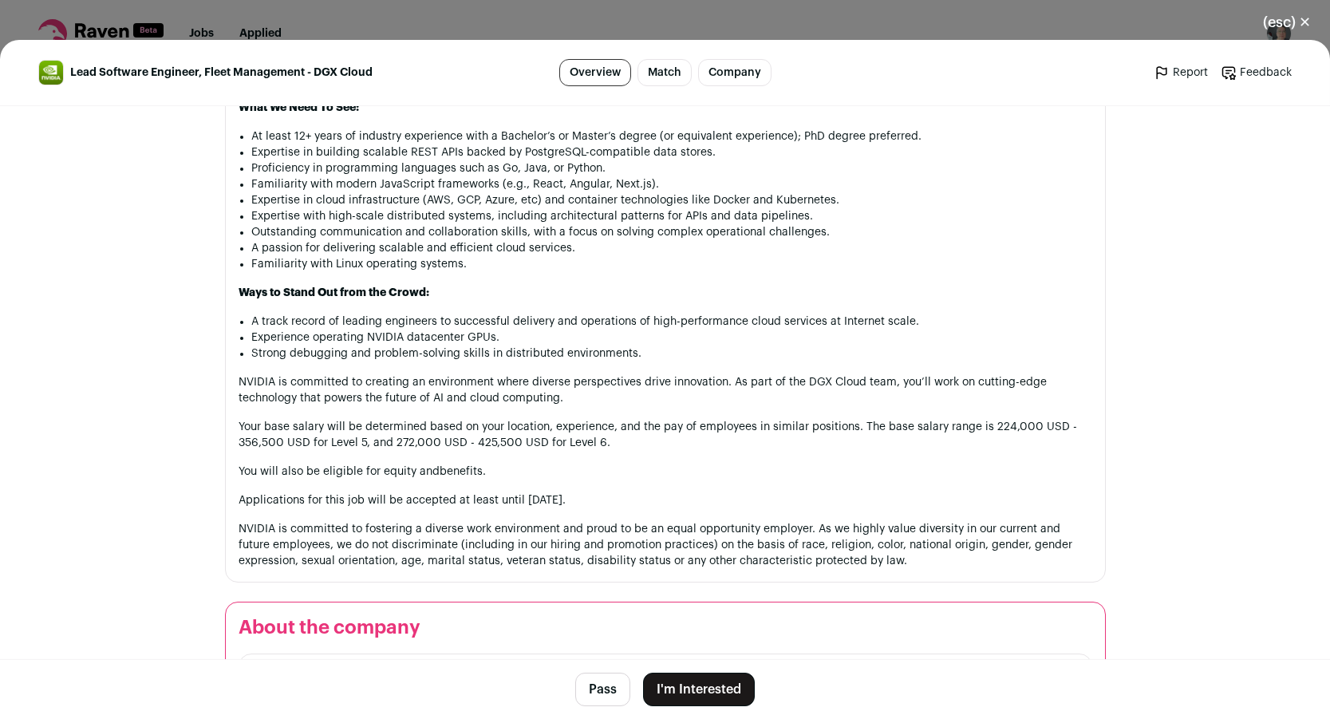
scroll to position [1185, 0]
click at [708, 688] on button "I'm Interested" at bounding box center [699, 690] width 112 height 34
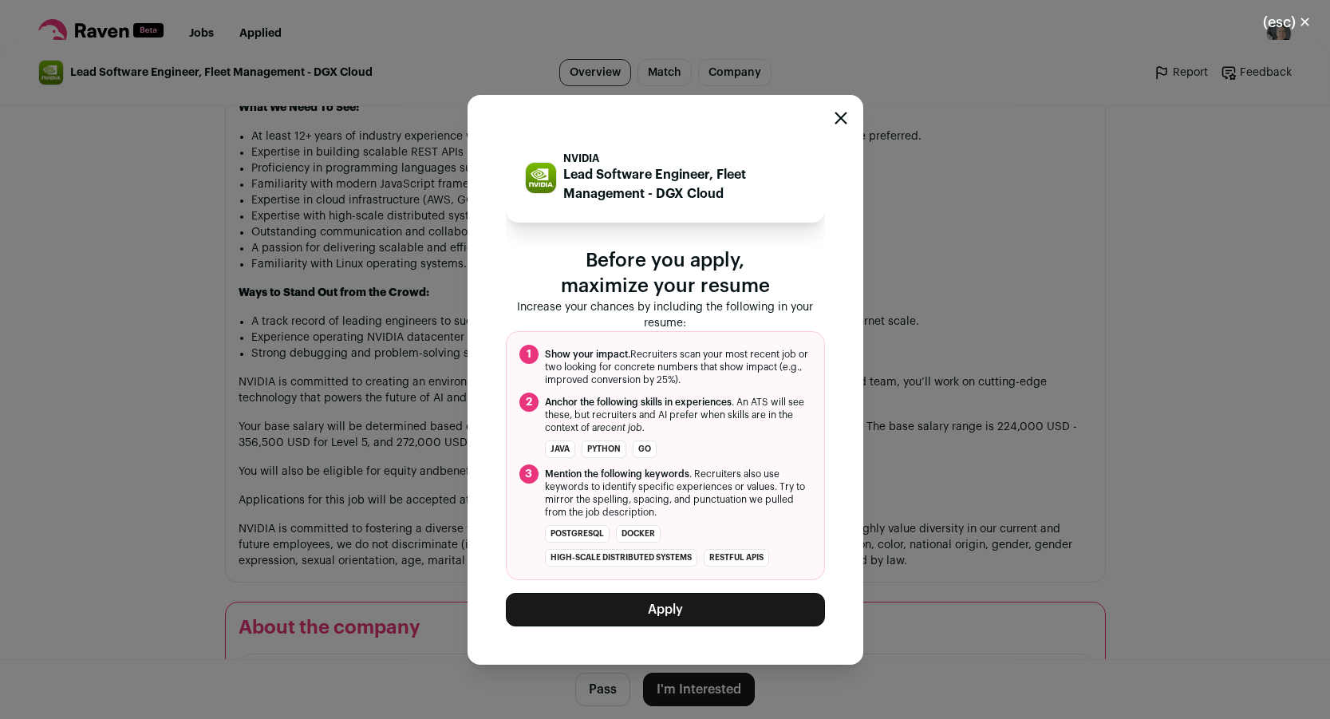
click at [657, 612] on button "Apply" at bounding box center [665, 610] width 319 height 34
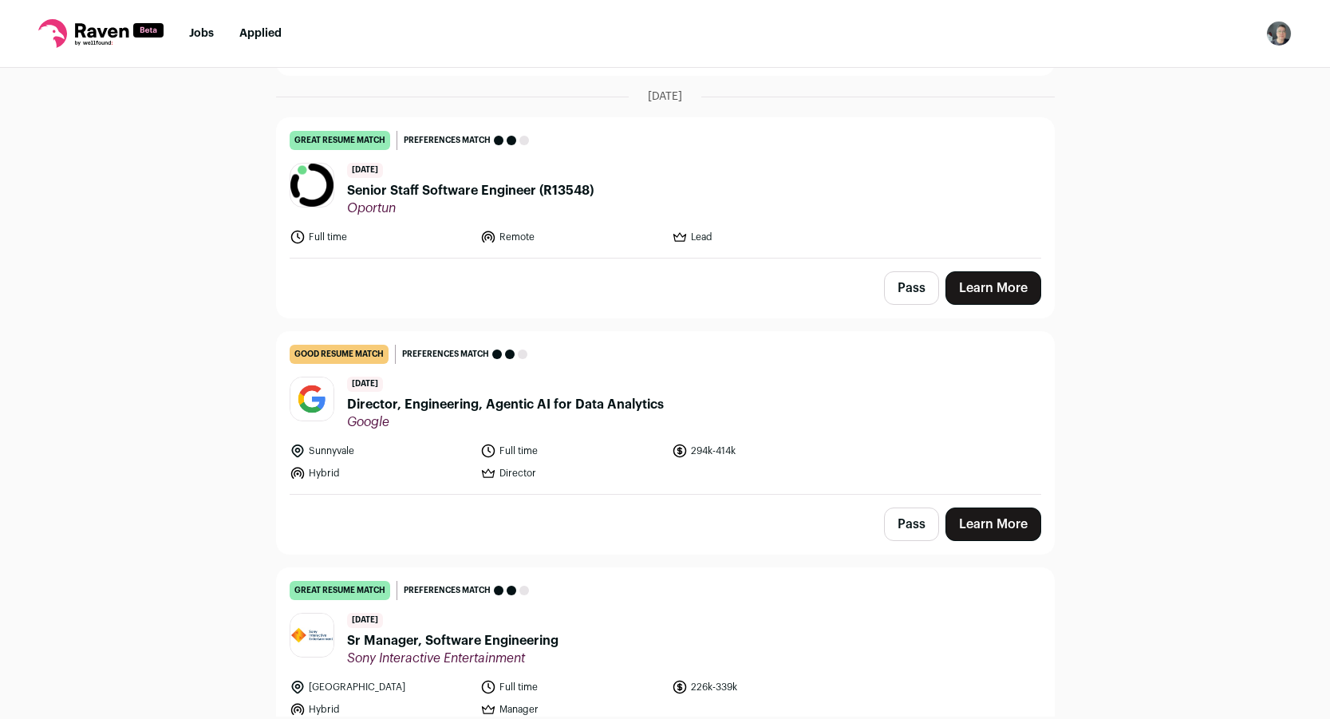
click at [473, 190] on span "Senior Staff Software Engineer (R13548)" at bounding box center [470, 190] width 247 height 19
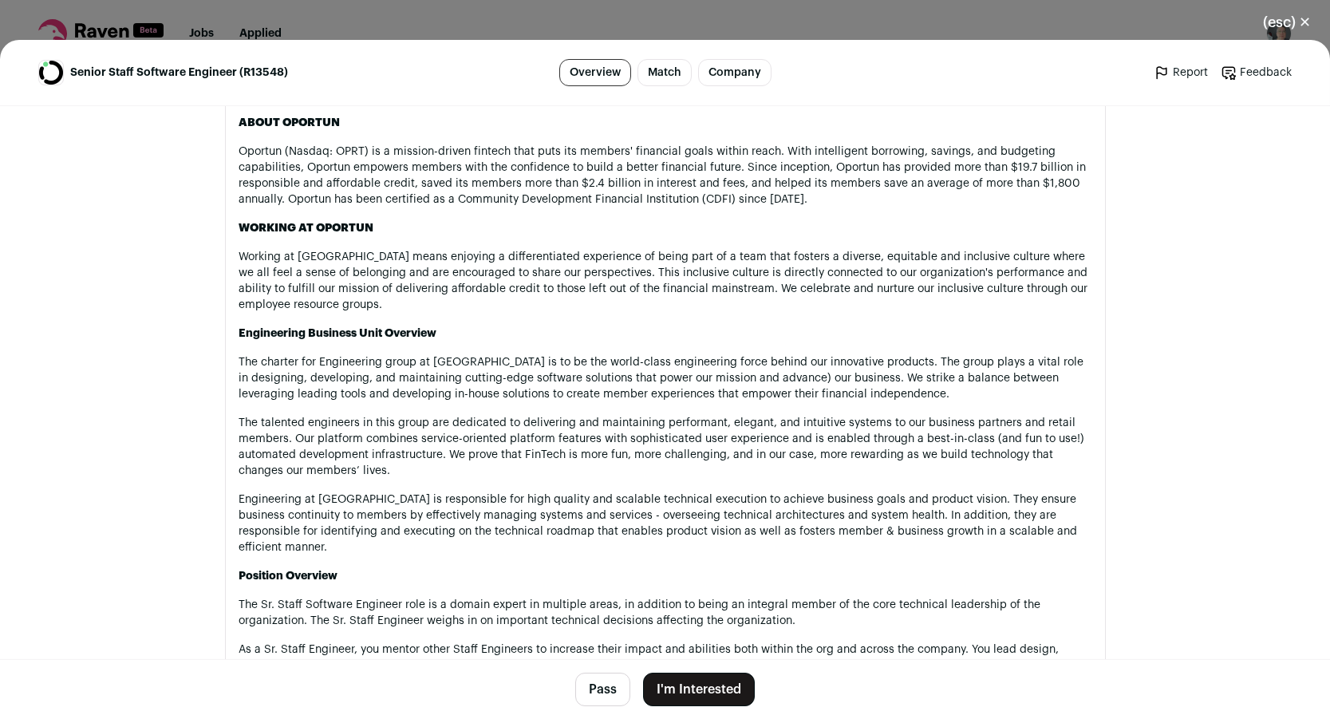
scroll to position [772, 0]
click at [598, 677] on button "Pass" at bounding box center [602, 690] width 55 height 34
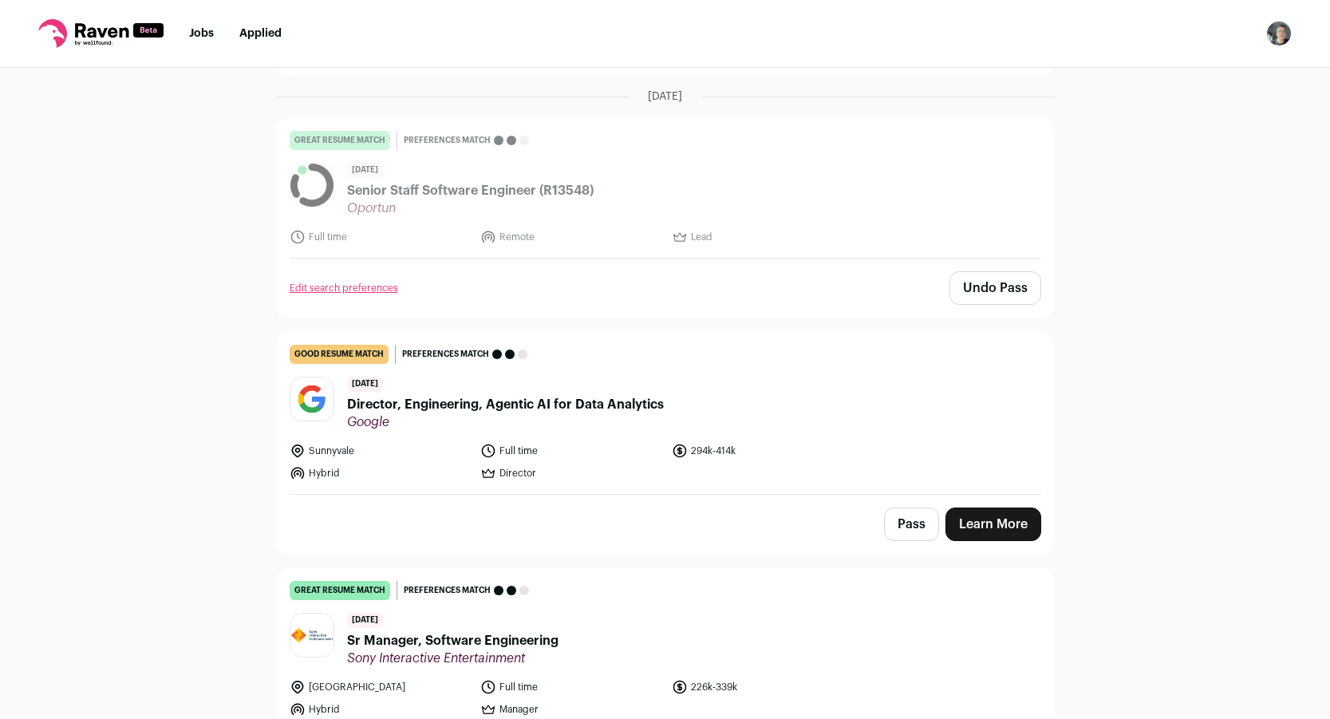
click at [905, 525] on button "Pass" at bounding box center [911, 524] width 55 height 34
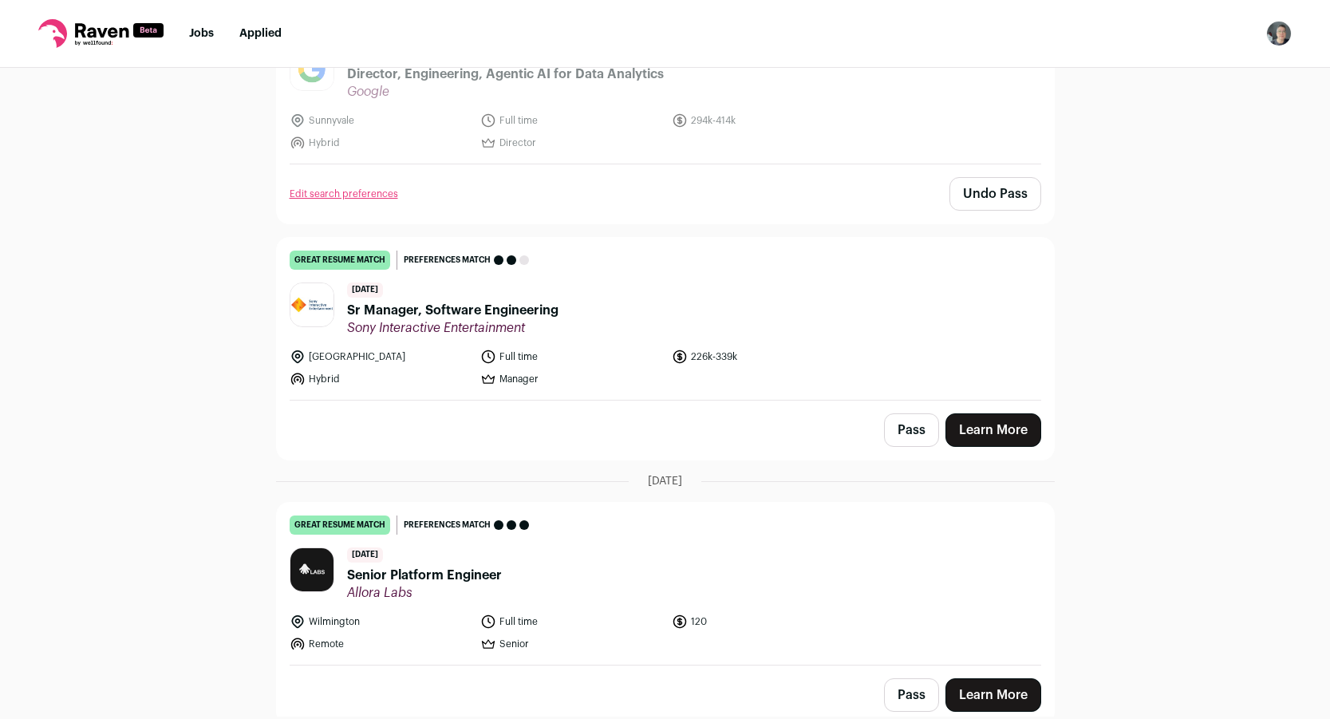
scroll to position [1043, 0]
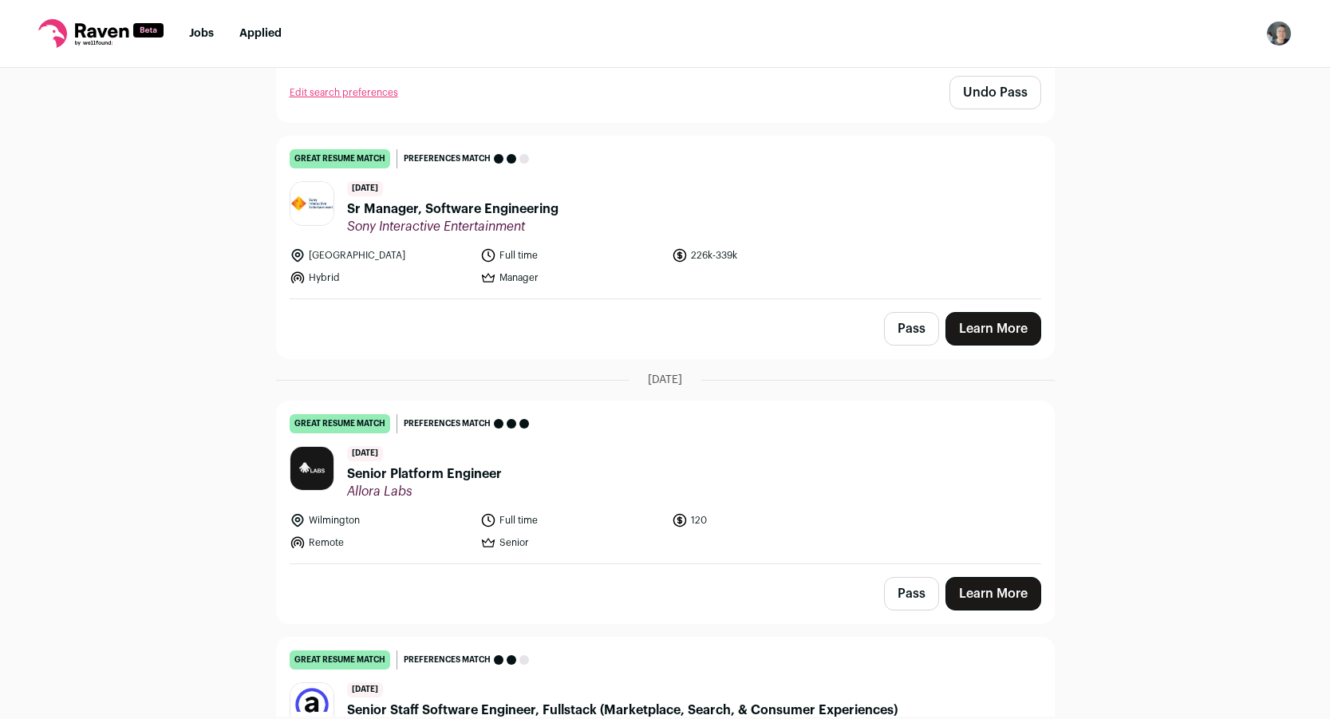
click at [453, 205] on span "Sr Manager, Software Engineering" at bounding box center [452, 208] width 211 height 19
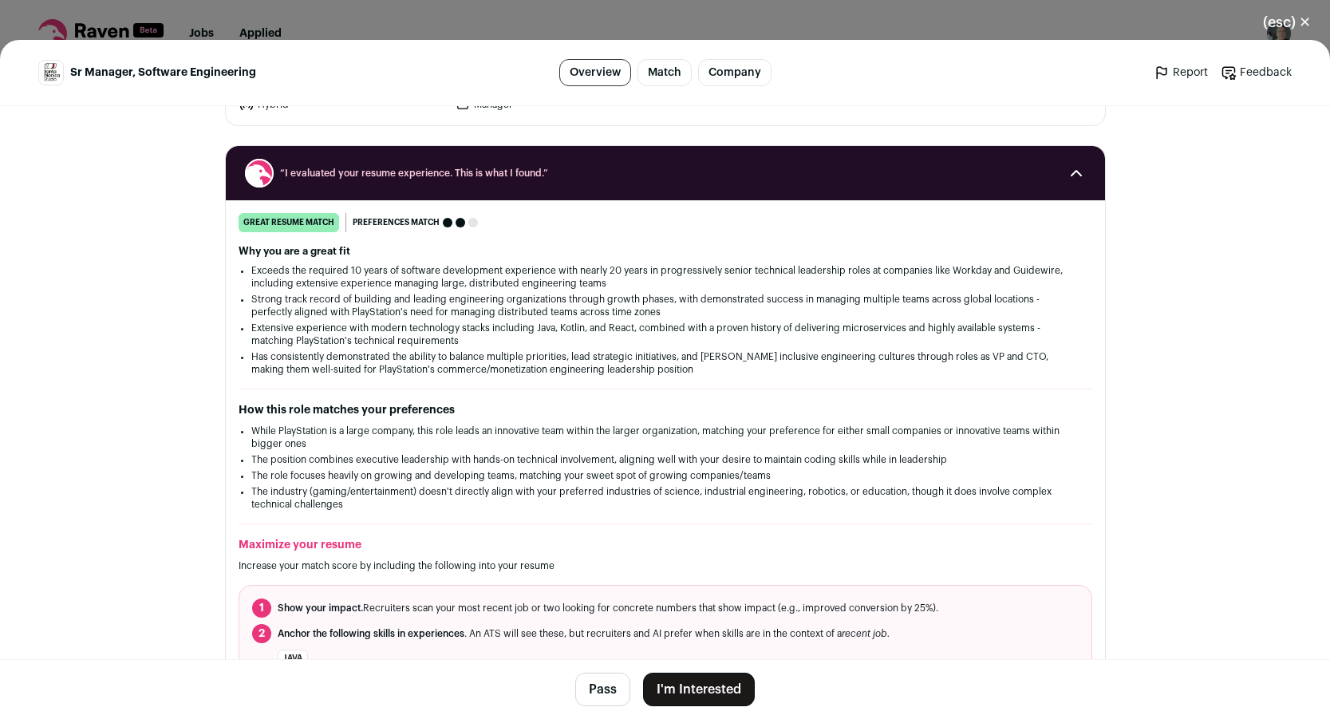
scroll to position [289, 0]
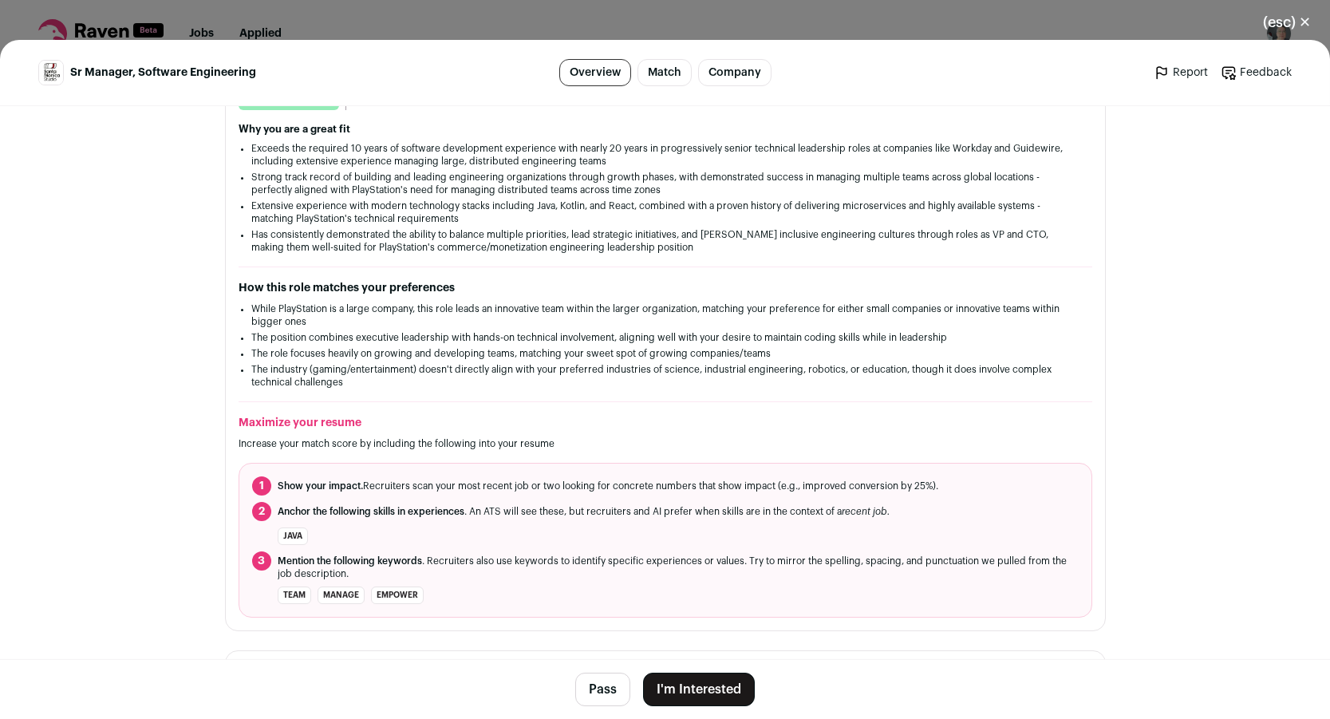
click at [702, 696] on button "I'm Interested" at bounding box center [699, 690] width 112 height 34
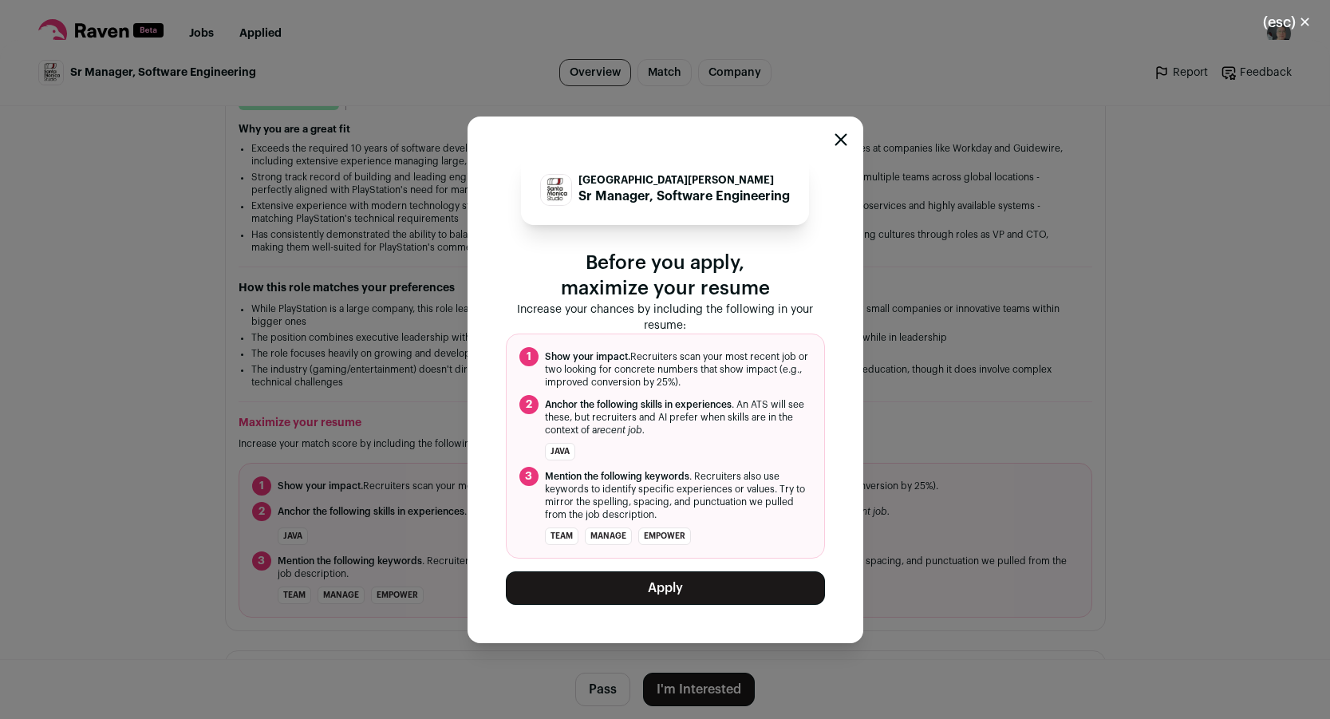
click at [669, 596] on button "Apply" at bounding box center [665, 588] width 319 height 34
